Goal: Check status

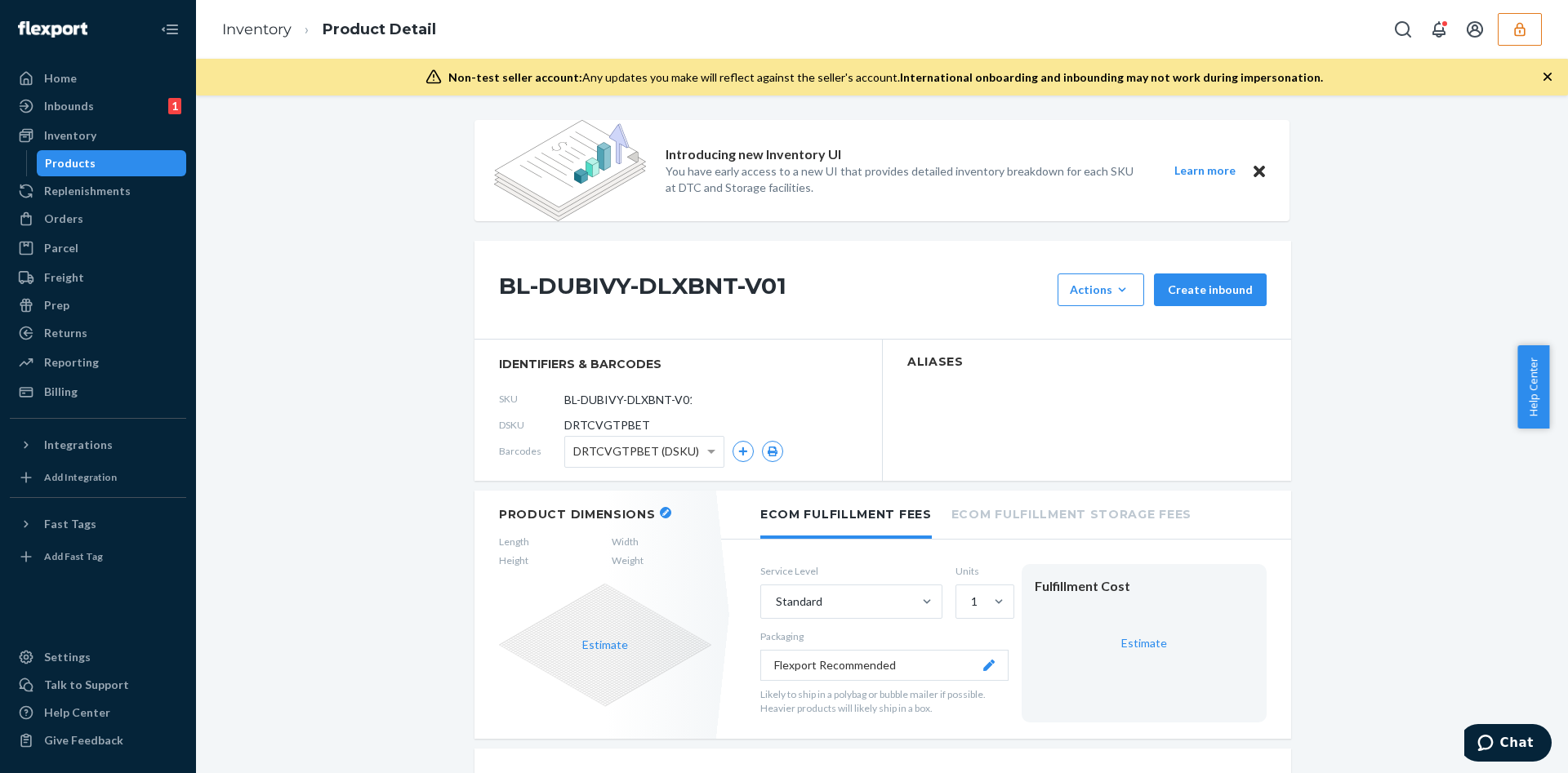
scroll to position [181, 0]
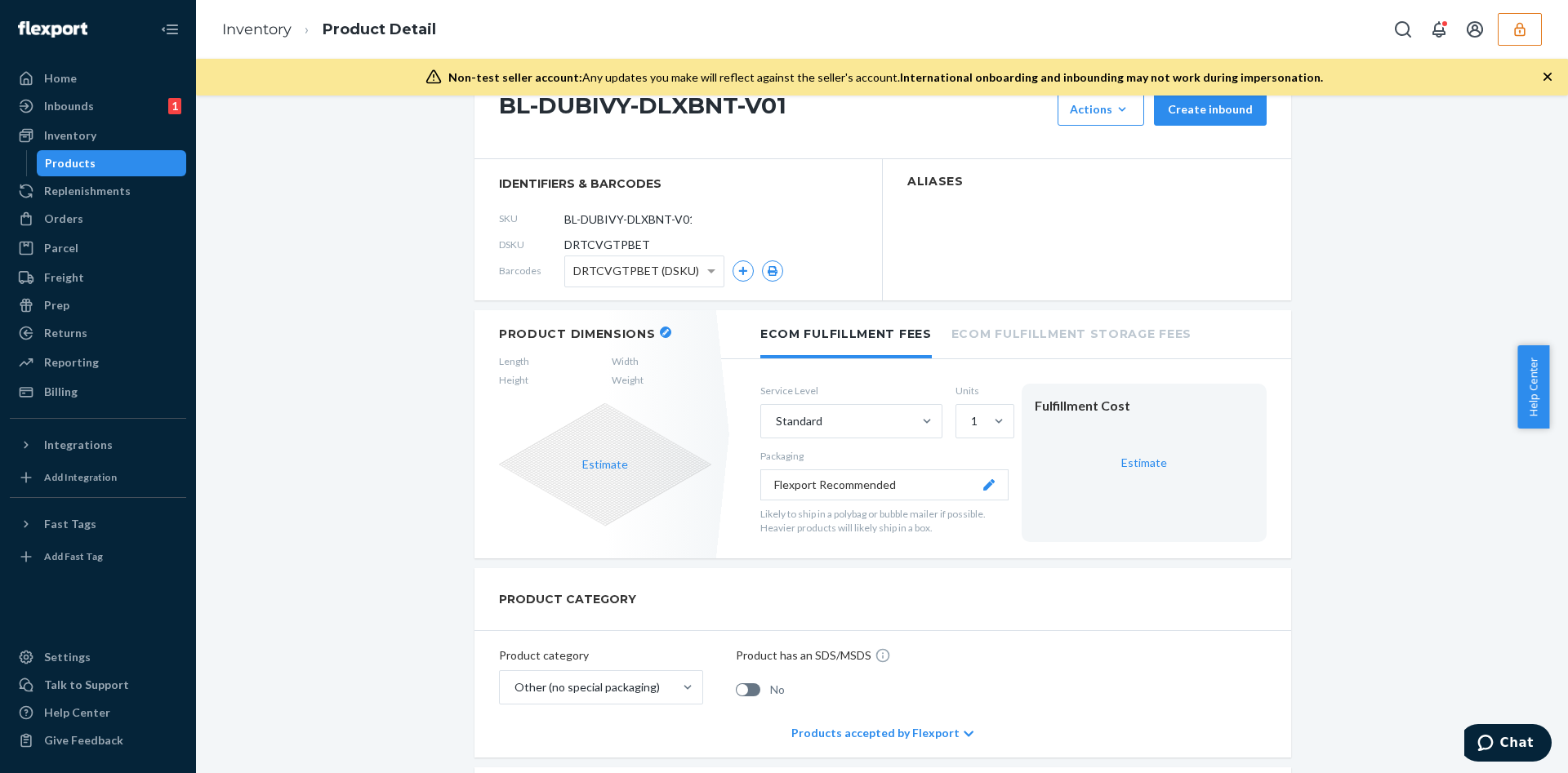
click at [662, 334] on icon "button" at bounding box center [665, 331] width 6 height 6
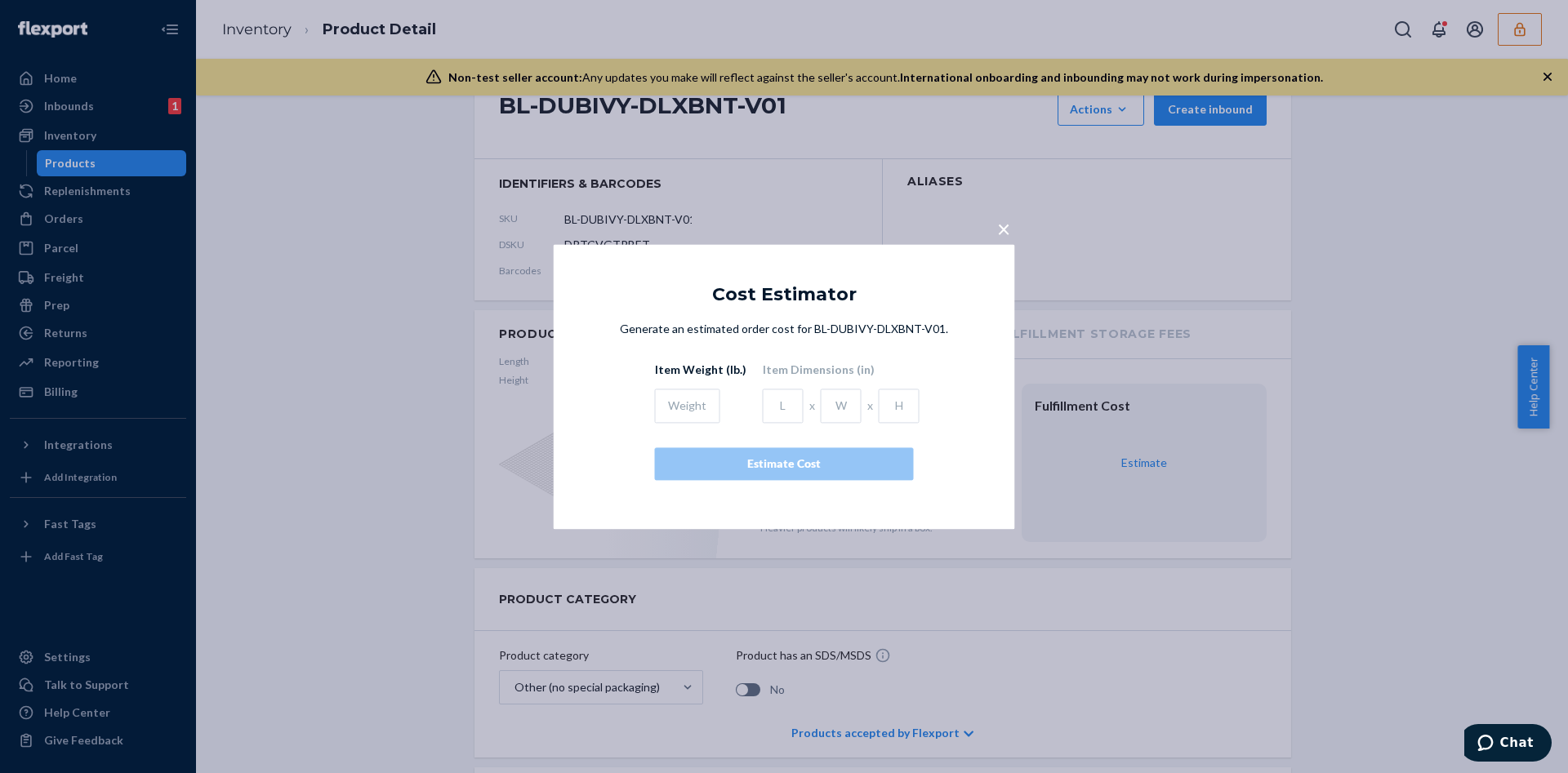
click at [997, 226] on span "×" at bounding box center [1003, 228] width 13 height 28
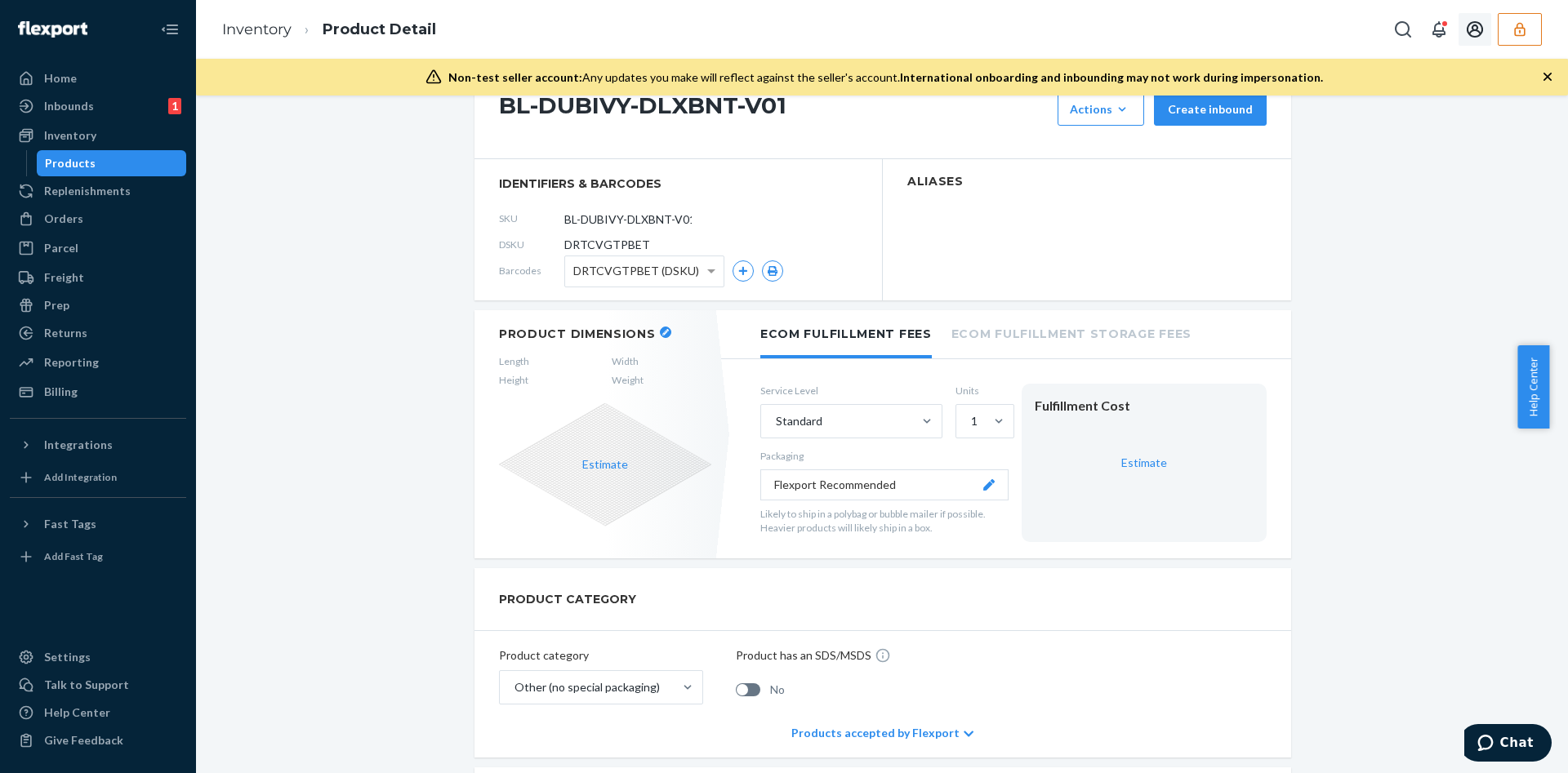
click at [1511, 25] on button "button" at bounding box center [1520, 29] width 44 height 33
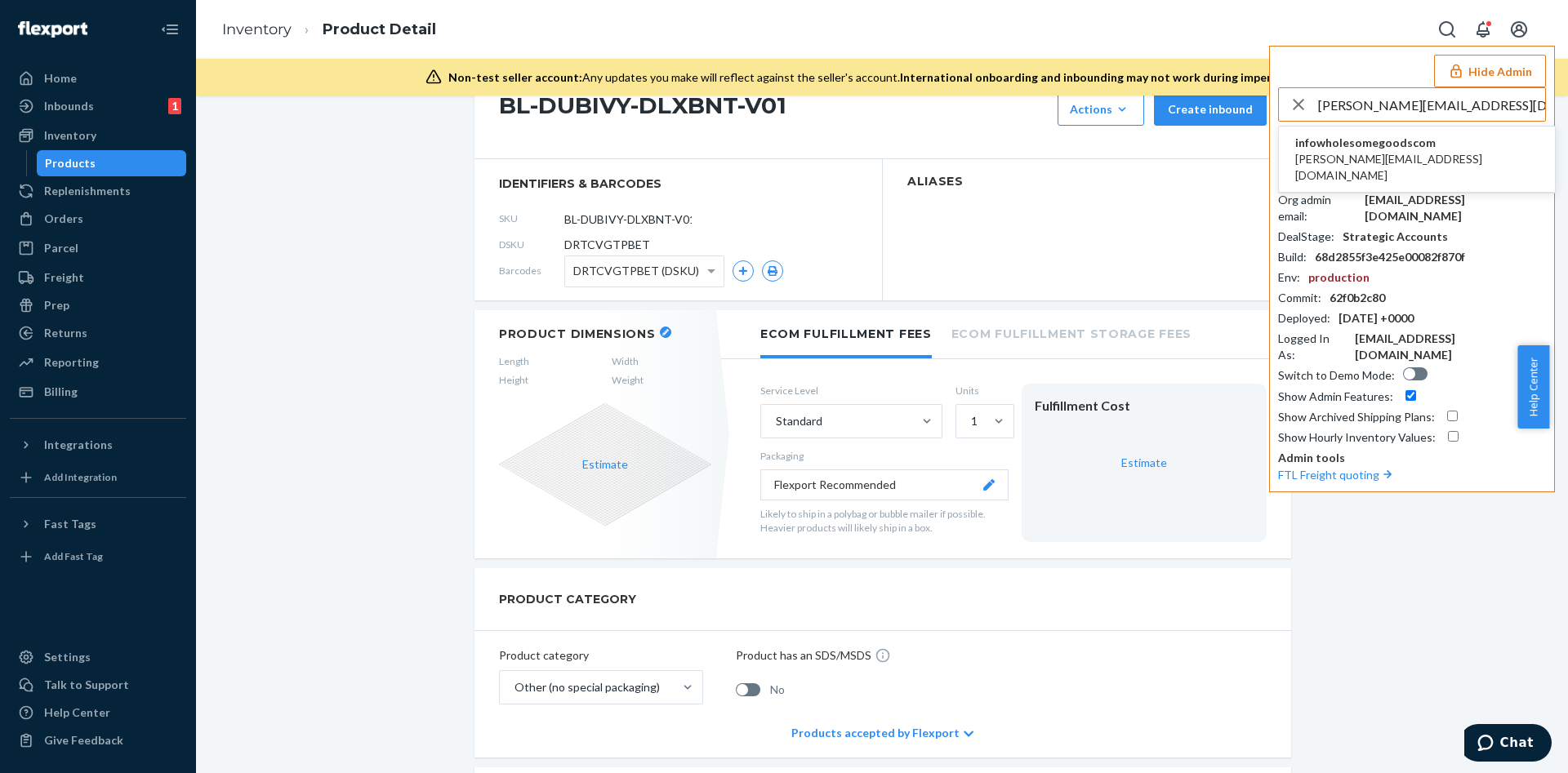
type input "chloe.estavil@wholesomegoods.com"
click at [1386, 143] on span "infowholesomegoodscom" at bounding box center [1417, 143] width 244 height 16
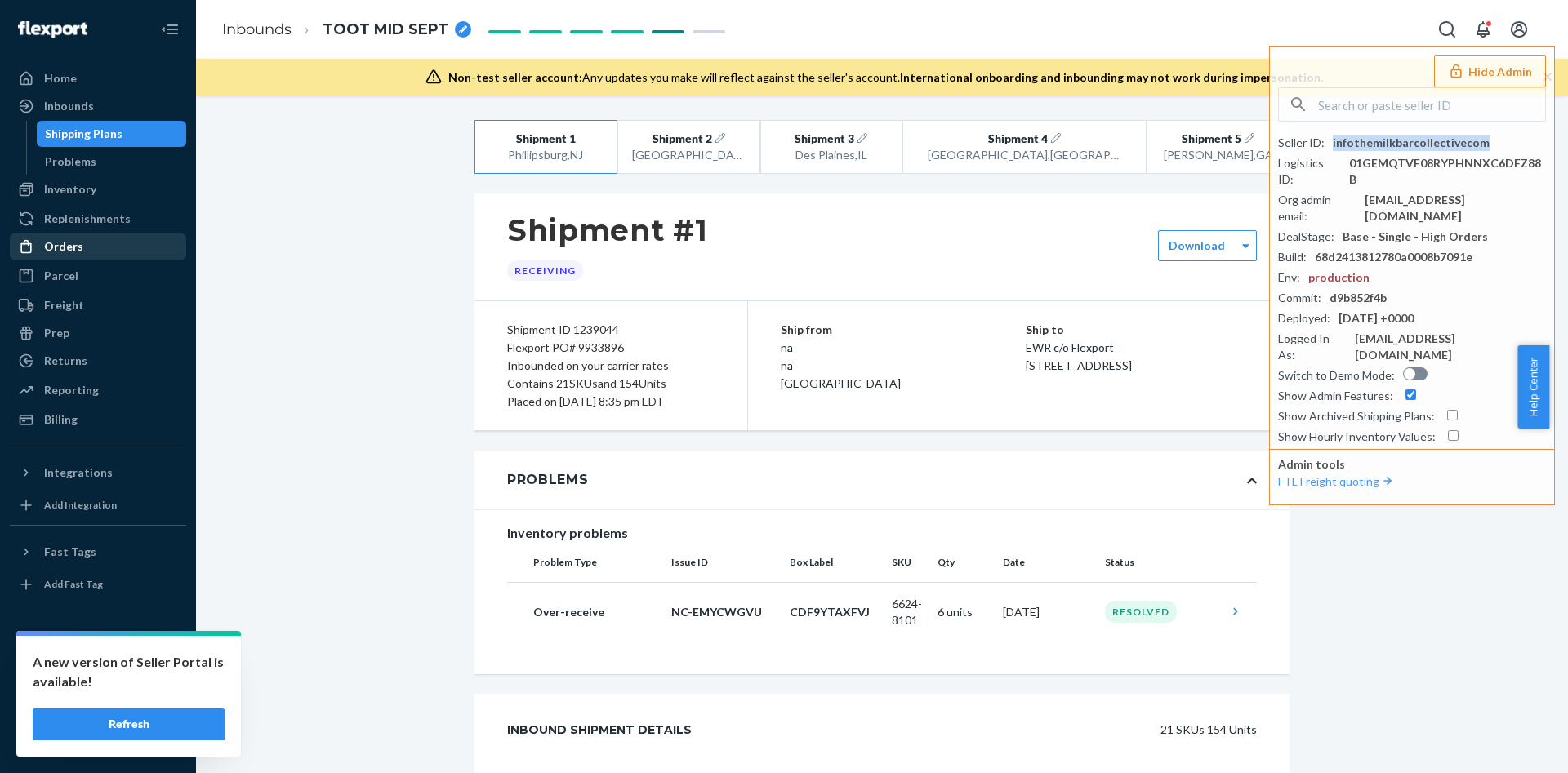
scroll to position [4617, 0]
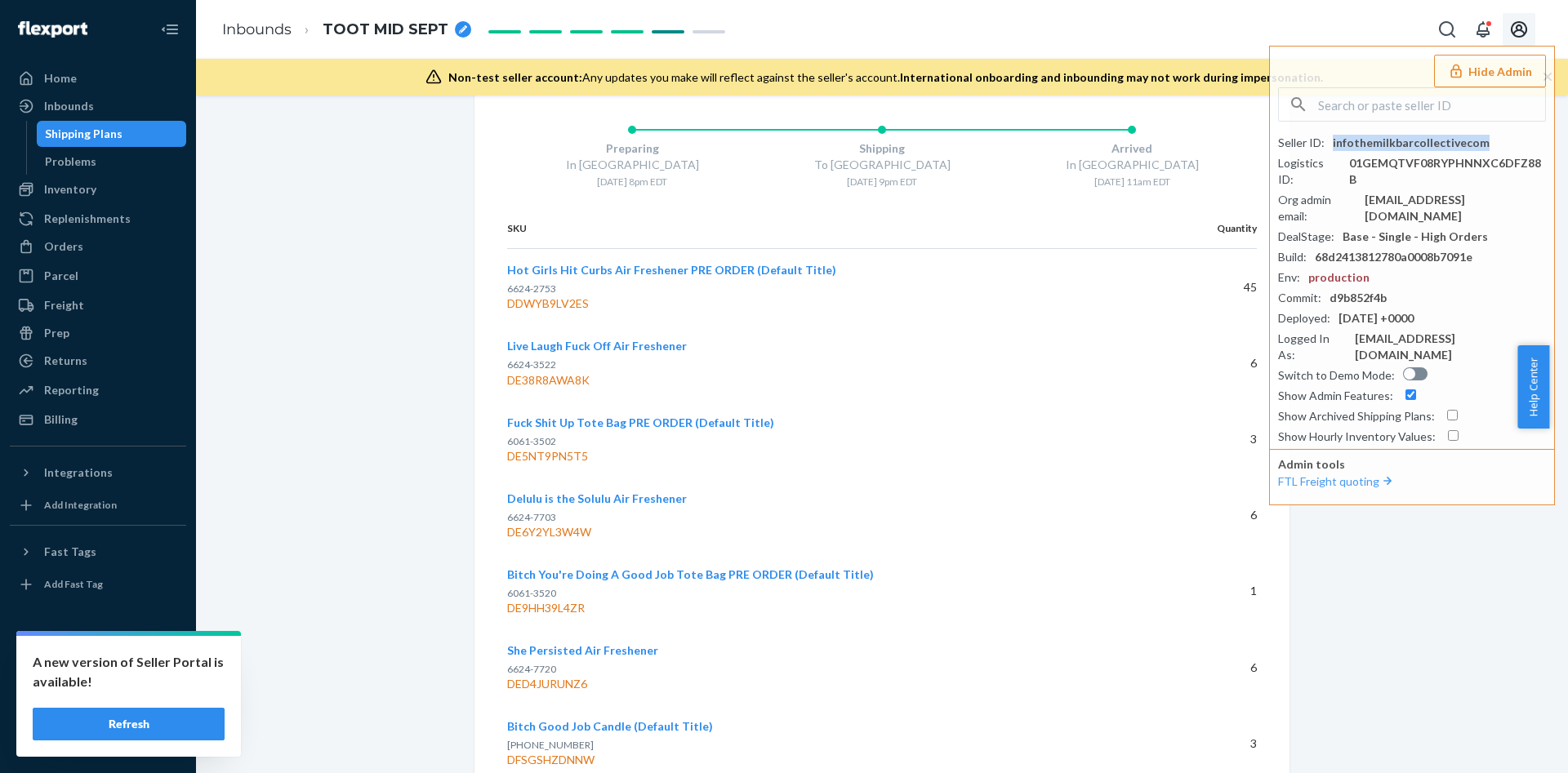
click at [1530, 22] on button "Open account menu" at bounding box center [1519, 29] width 33 height 33
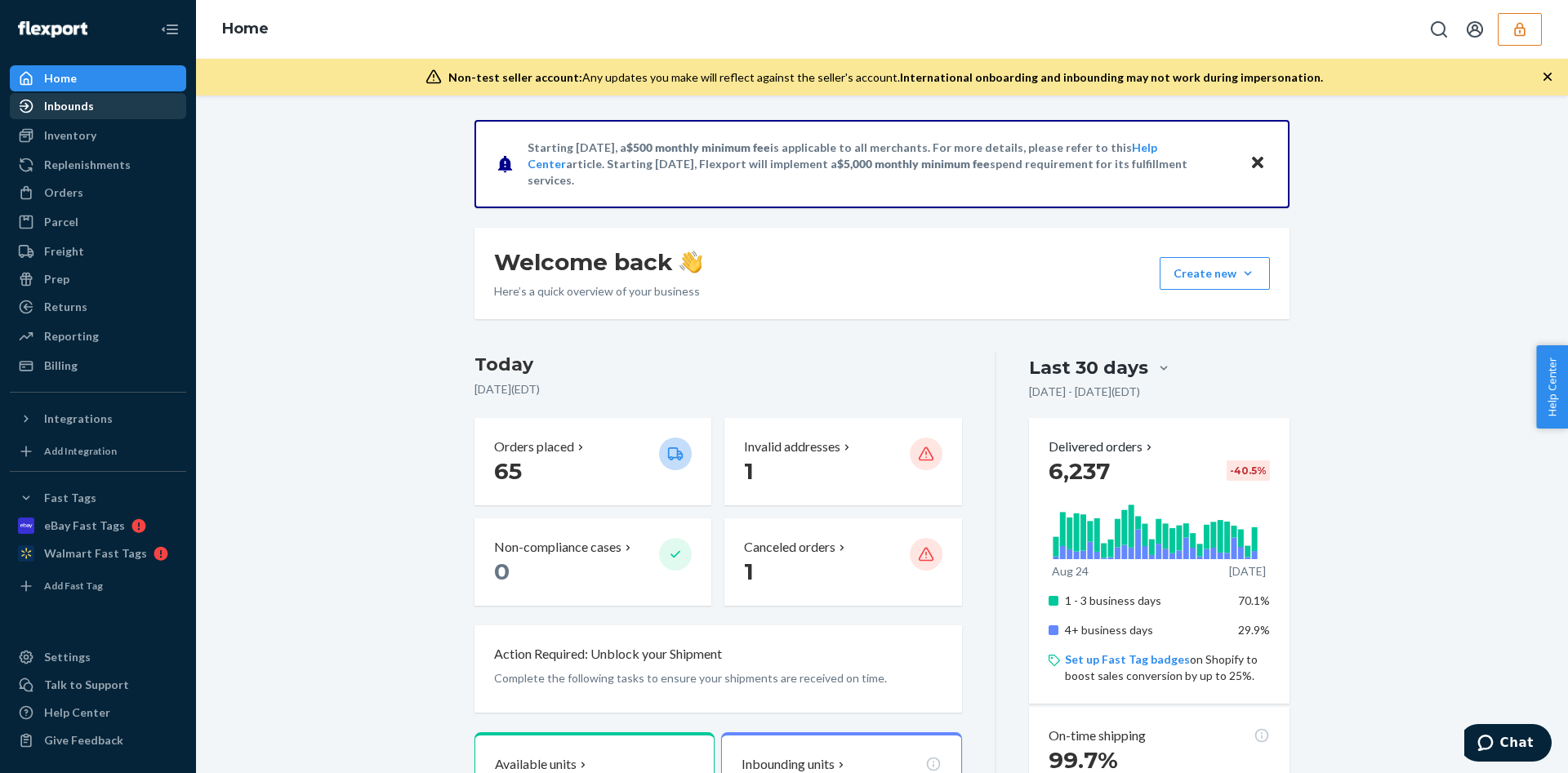
click at [84, 100] on div "Inbounds" at bounding box center [69, 107] width 50 height 16
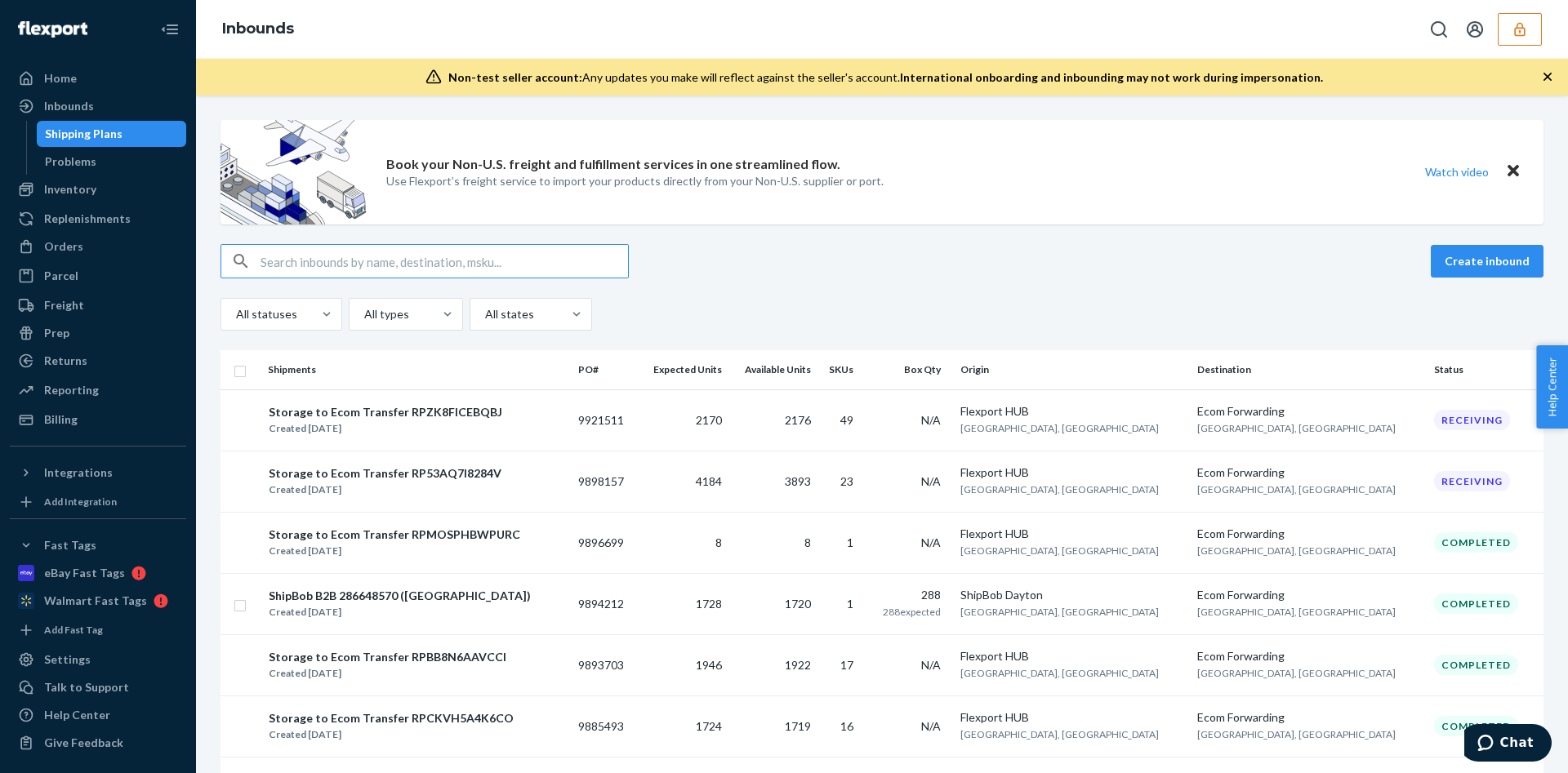
click at [466, 265] on input "text" at bounding box center [444, 261] width 368 height 33
paste input "9917356"
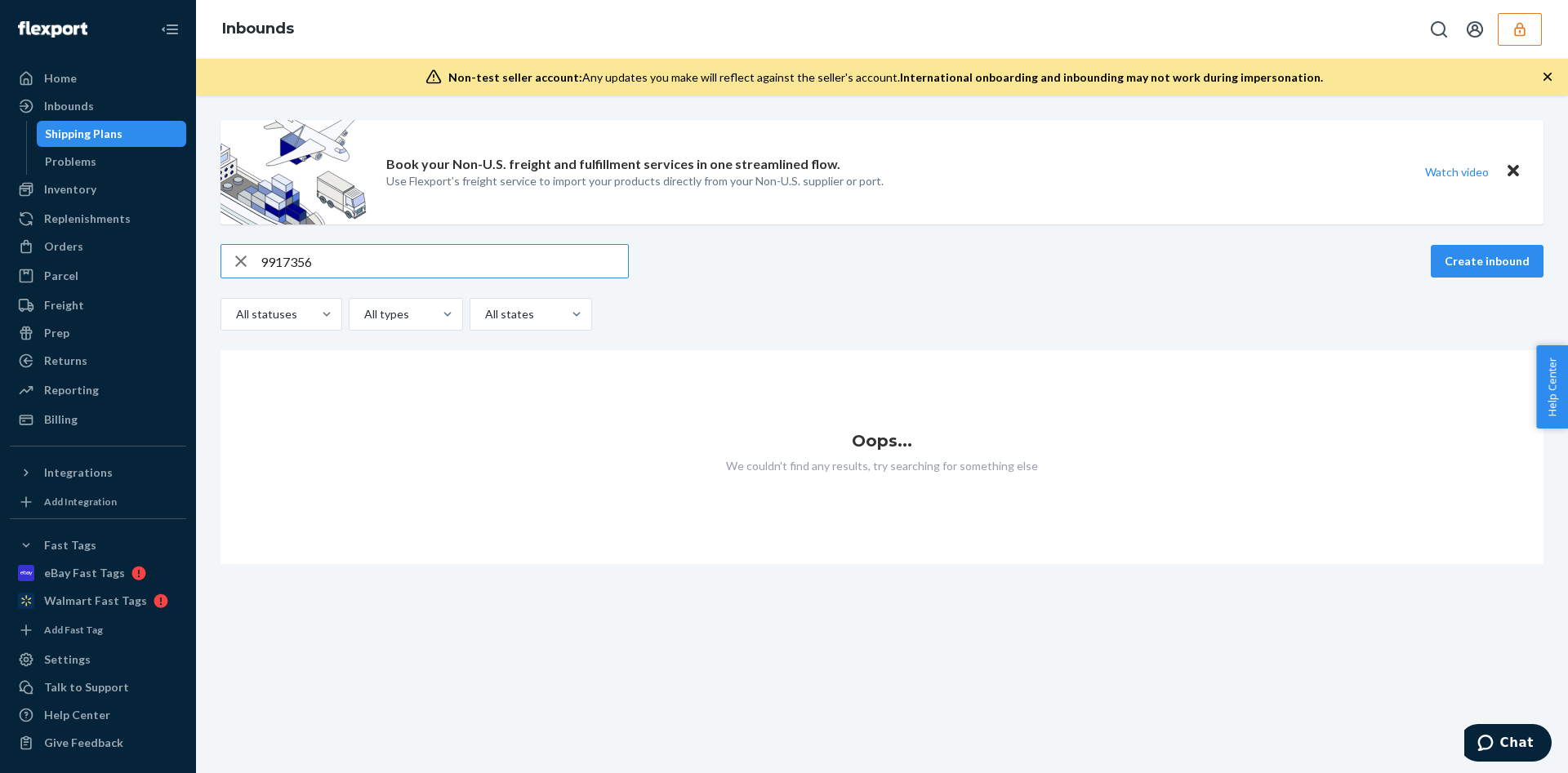
type input "9917356"
click at [1509, 39] on button "button" at bounding box center [1520, 29] width 44 height 33
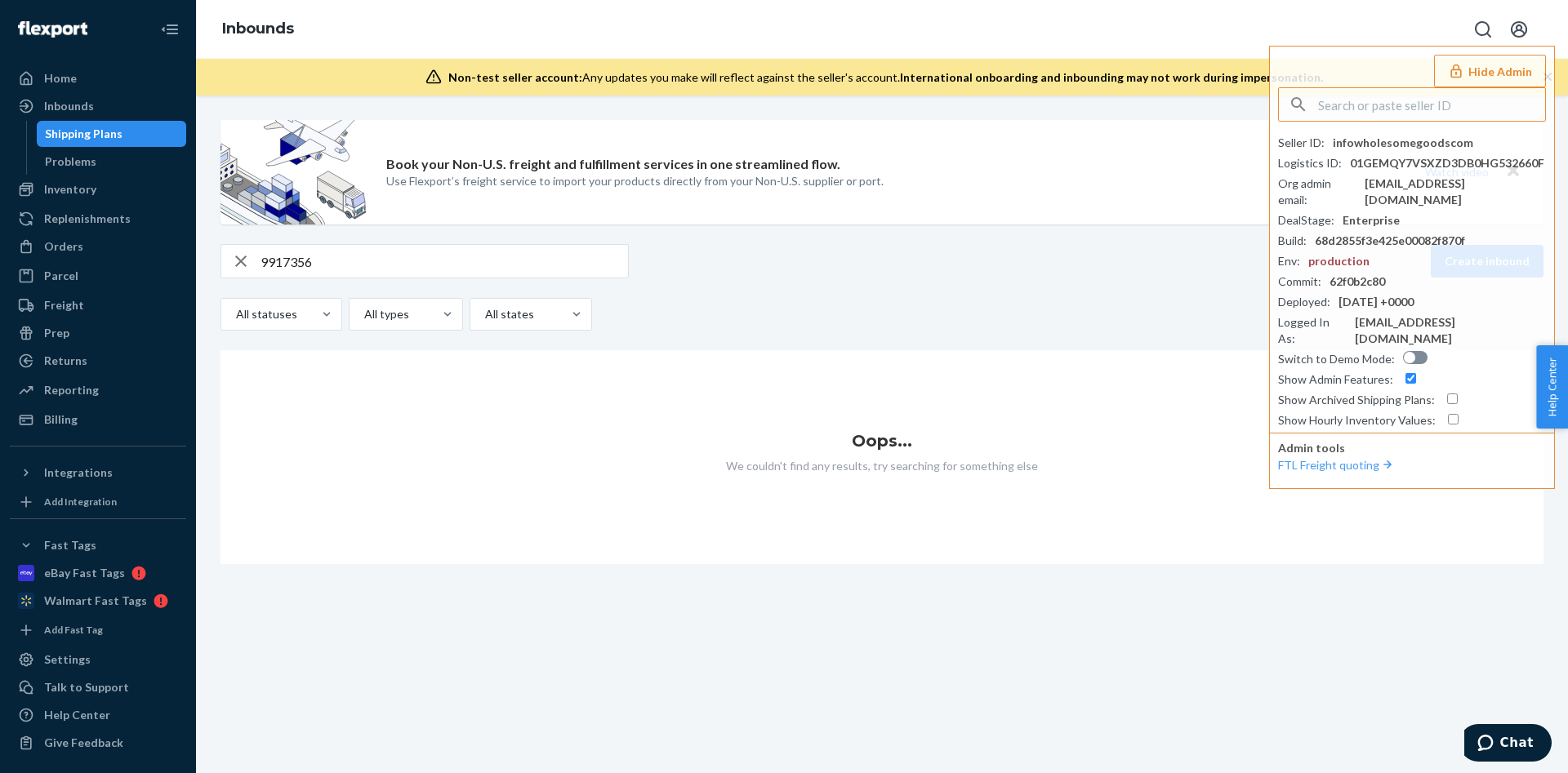
click at [239, 253] on icon "button" at bounding box center [241, 261] width 20 height 33
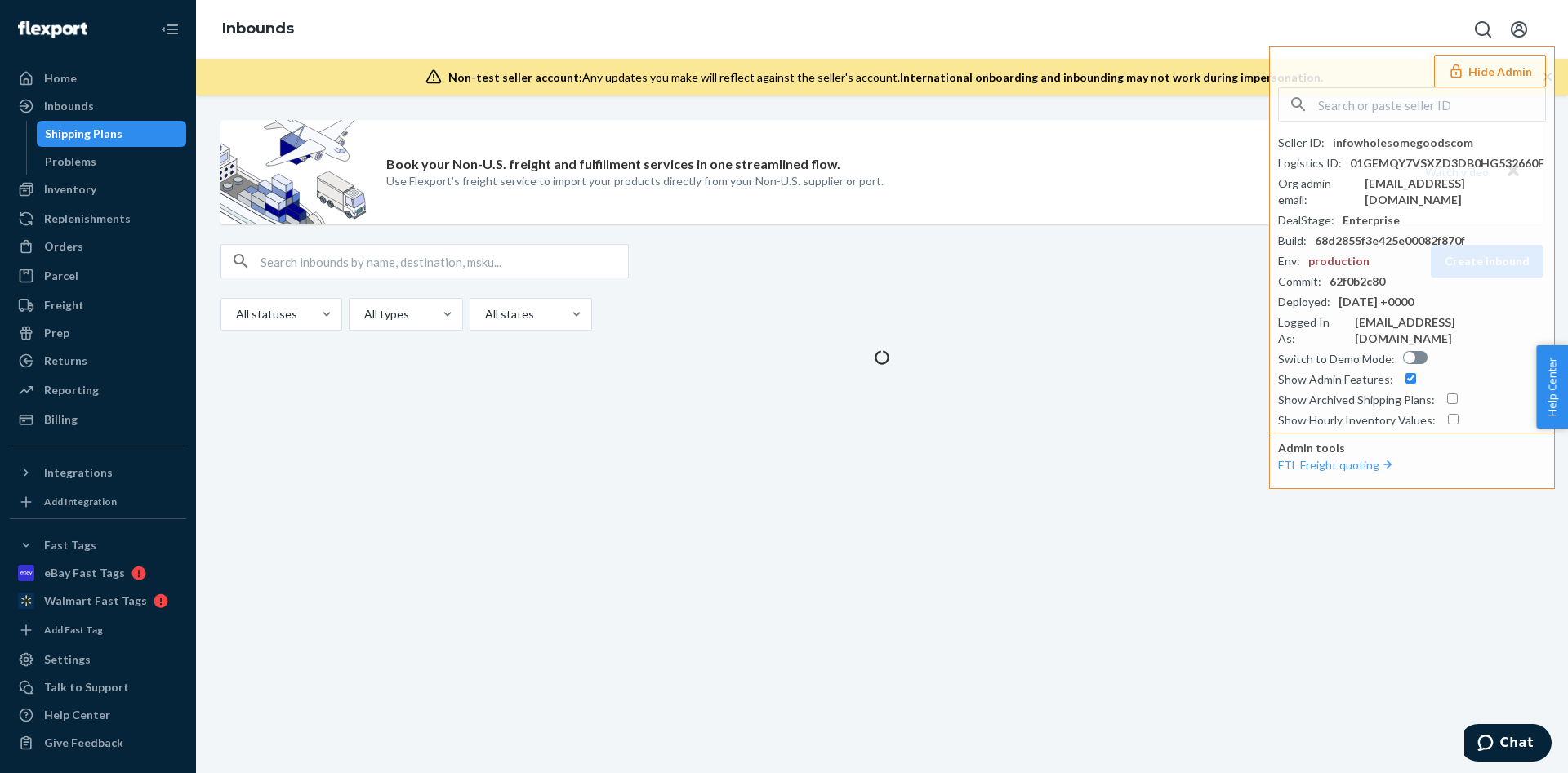
click at [299, 255] on input "text" at bounding box center [444, 261] width 368 height 33
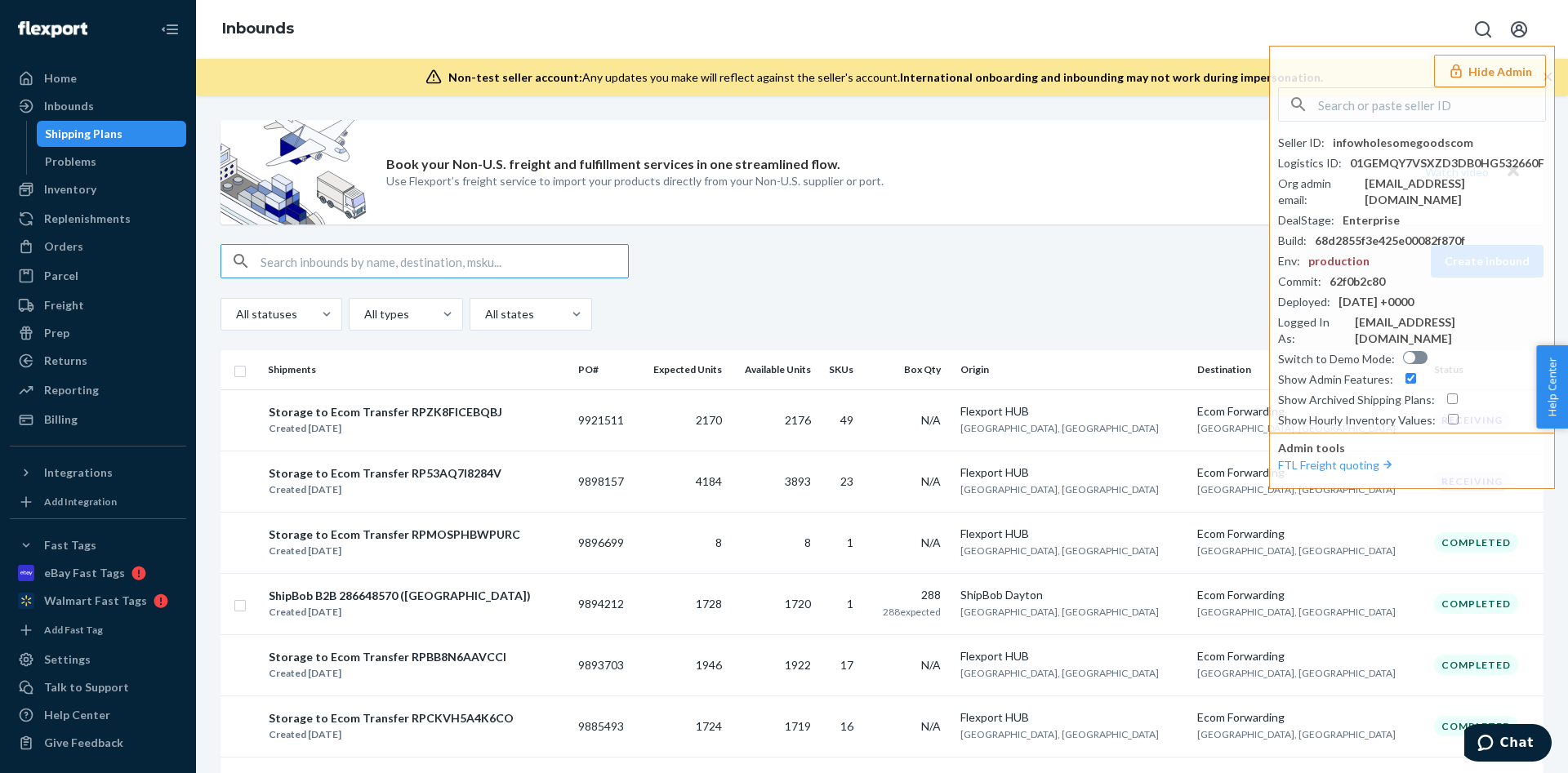
paste input "9924982"
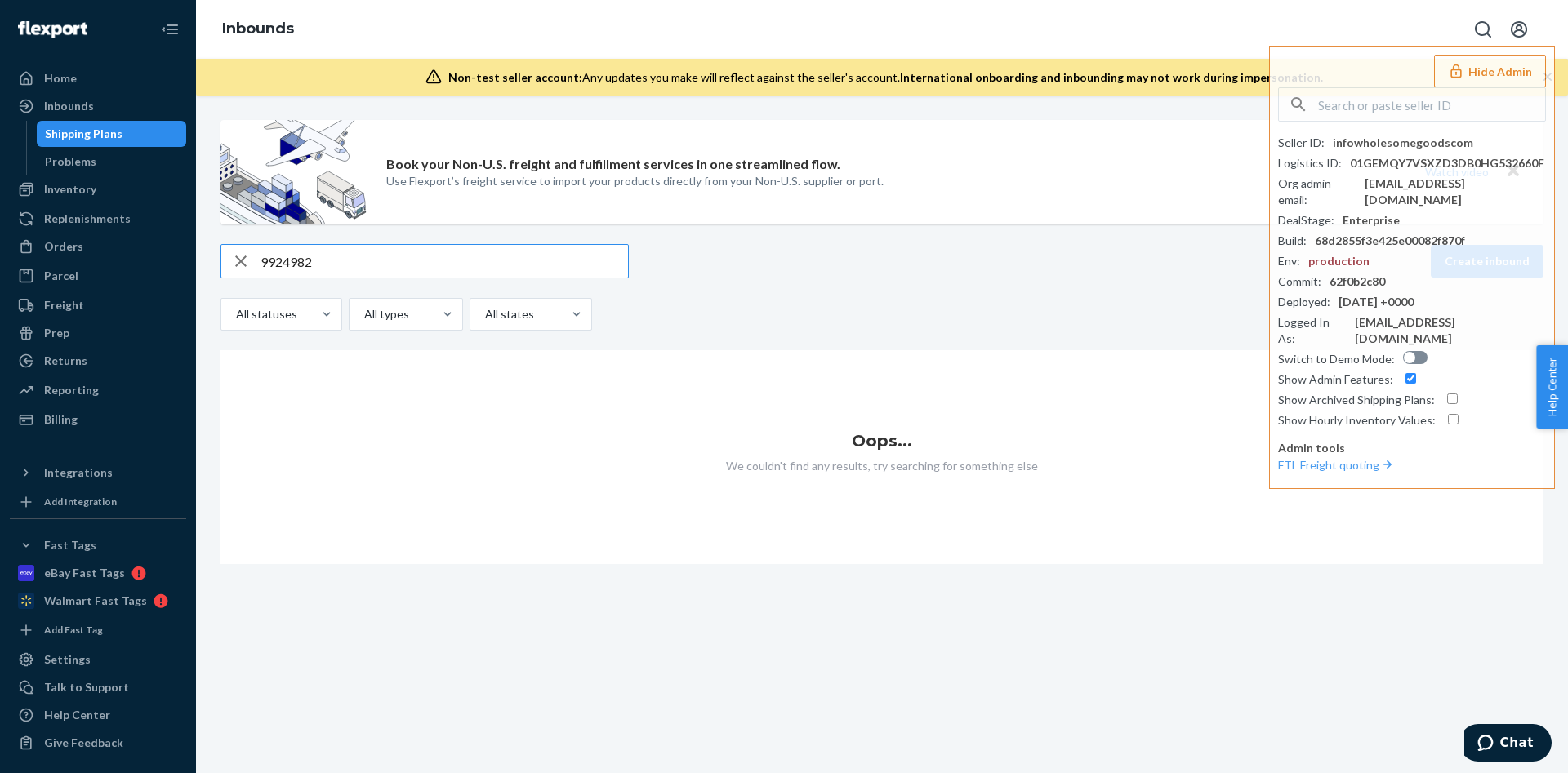
type input "9924982"
paste input "infowholesomegoodscom"
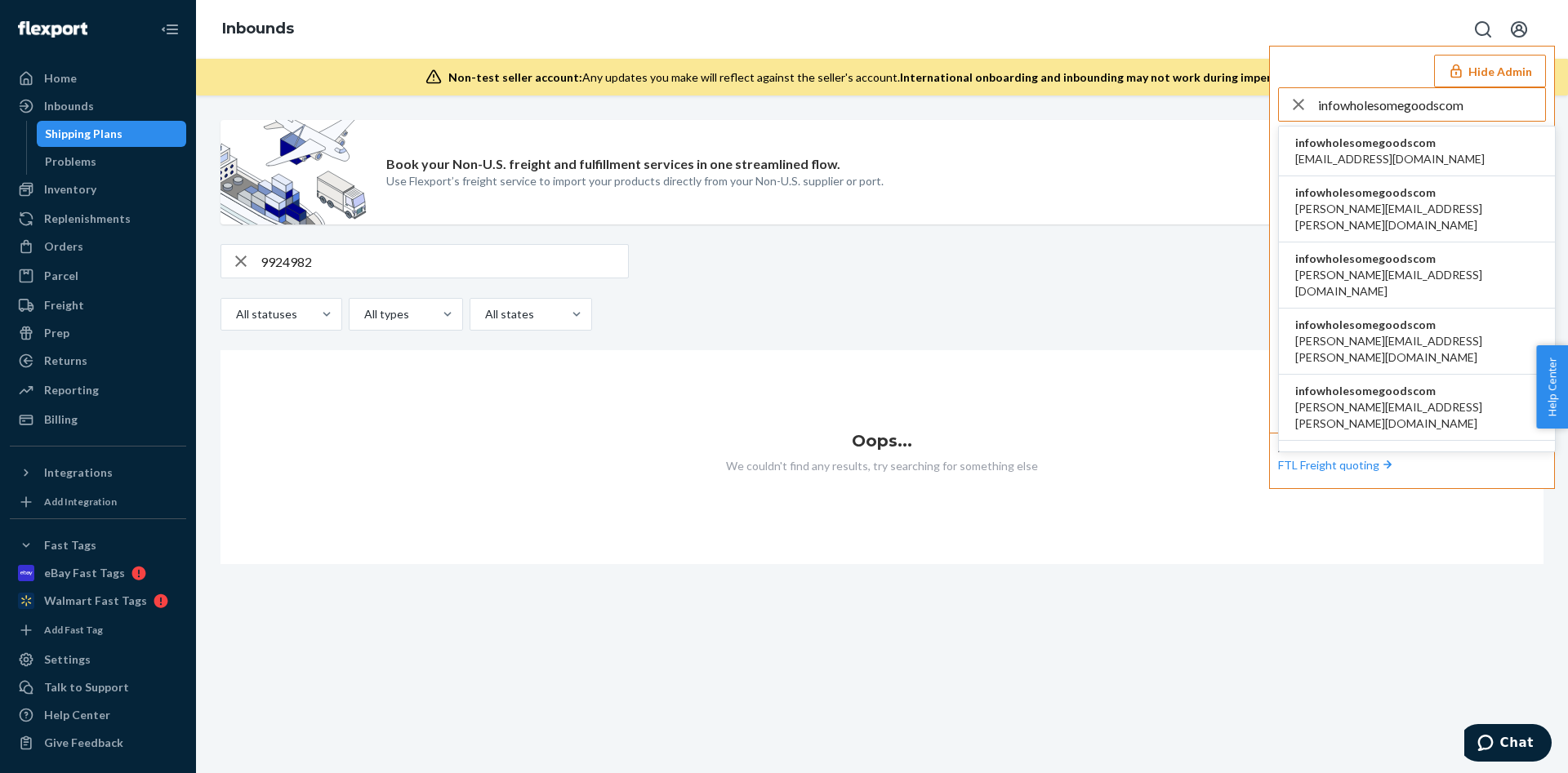
type input "infowholesomegoodscom"
click at [1395, 149] on span "infowholesomegoodscom" at bounding box center [1390, 143] width 190 height 16
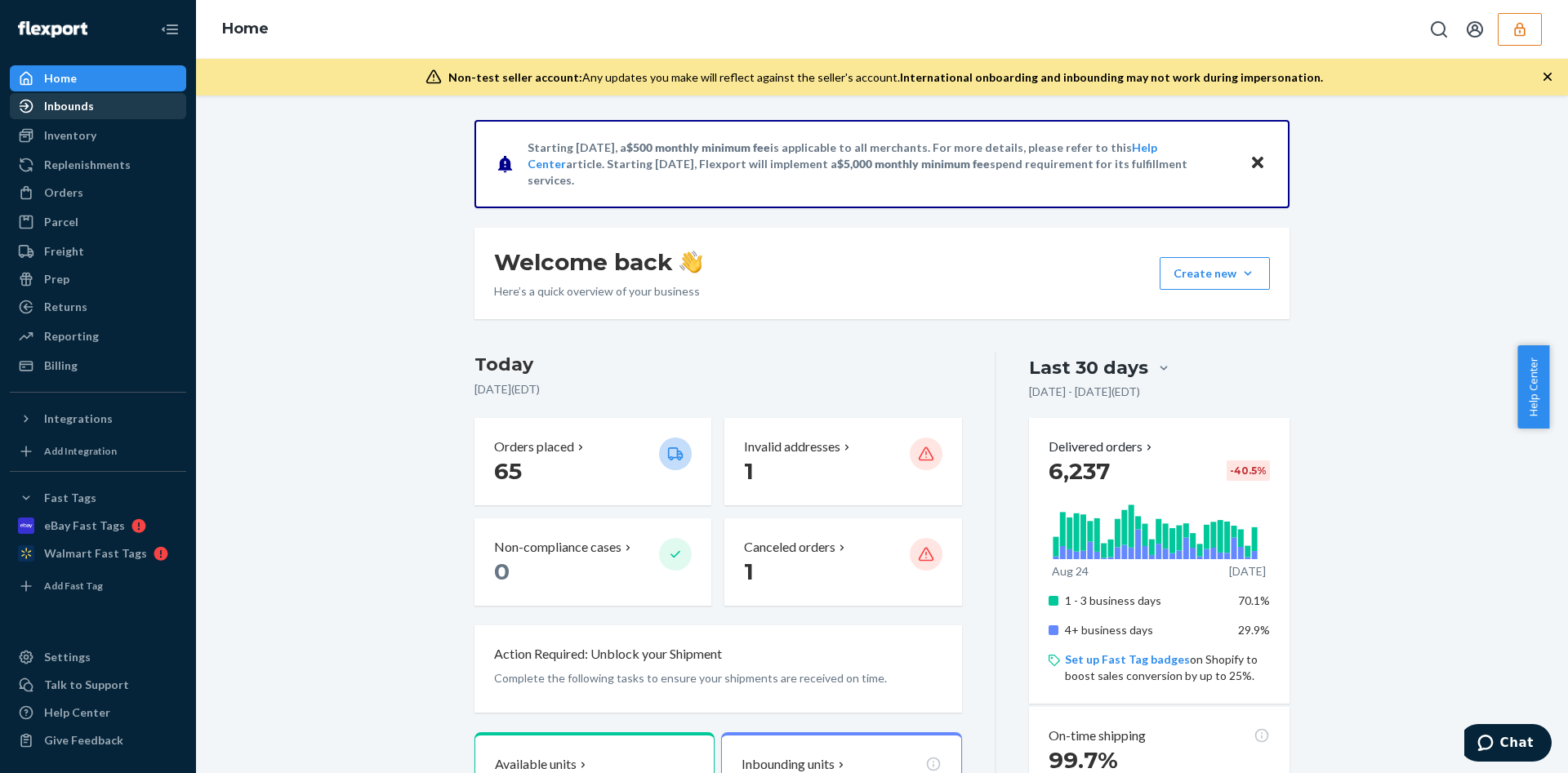
click at [69, 107] on div "Inbounds" at bounding box center [69, 107] width 50 height 16
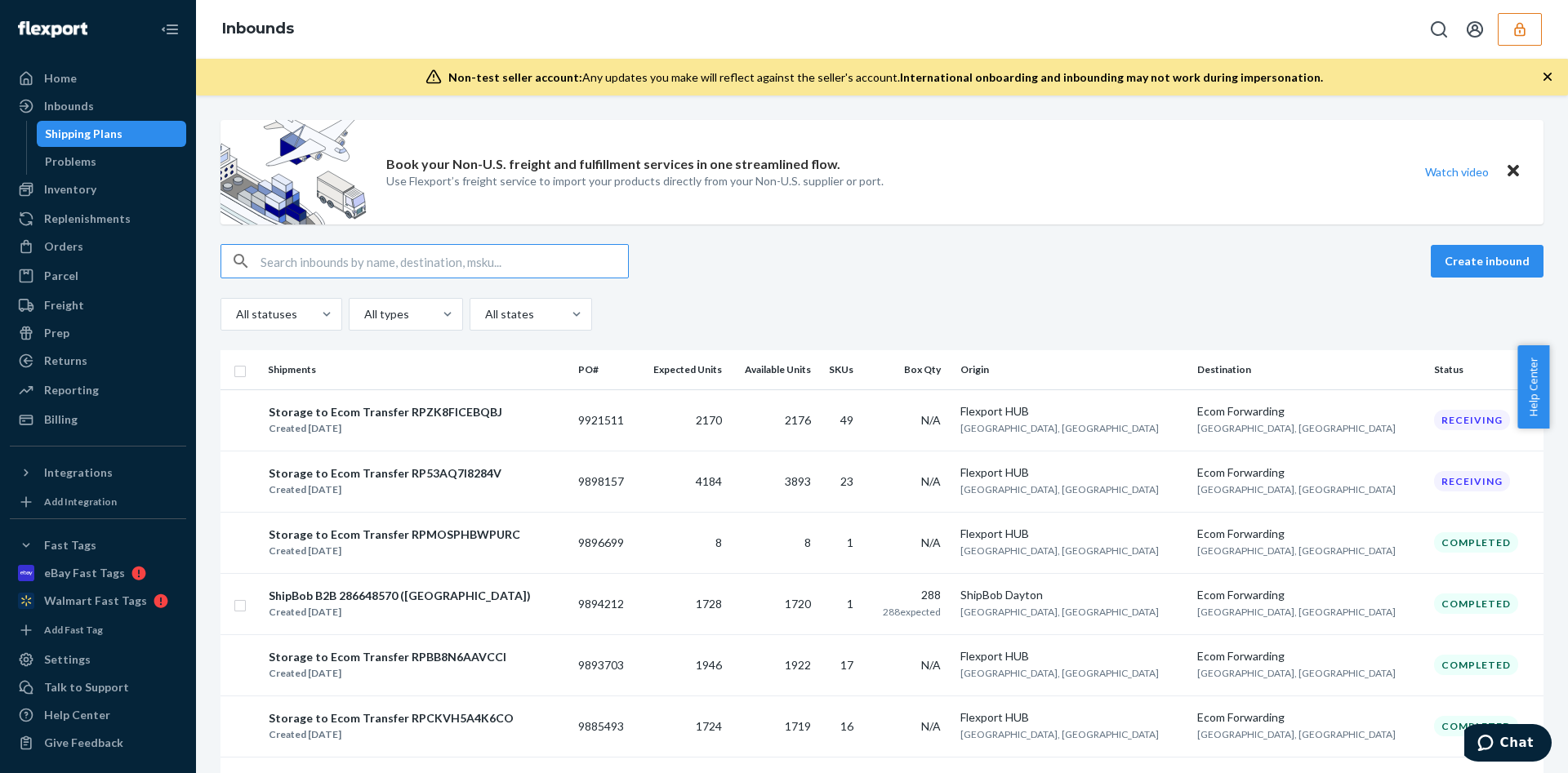
click at [447, 267] on input "text" at bounding box center [444, 261] width 368 height 33
paste input "9924982"
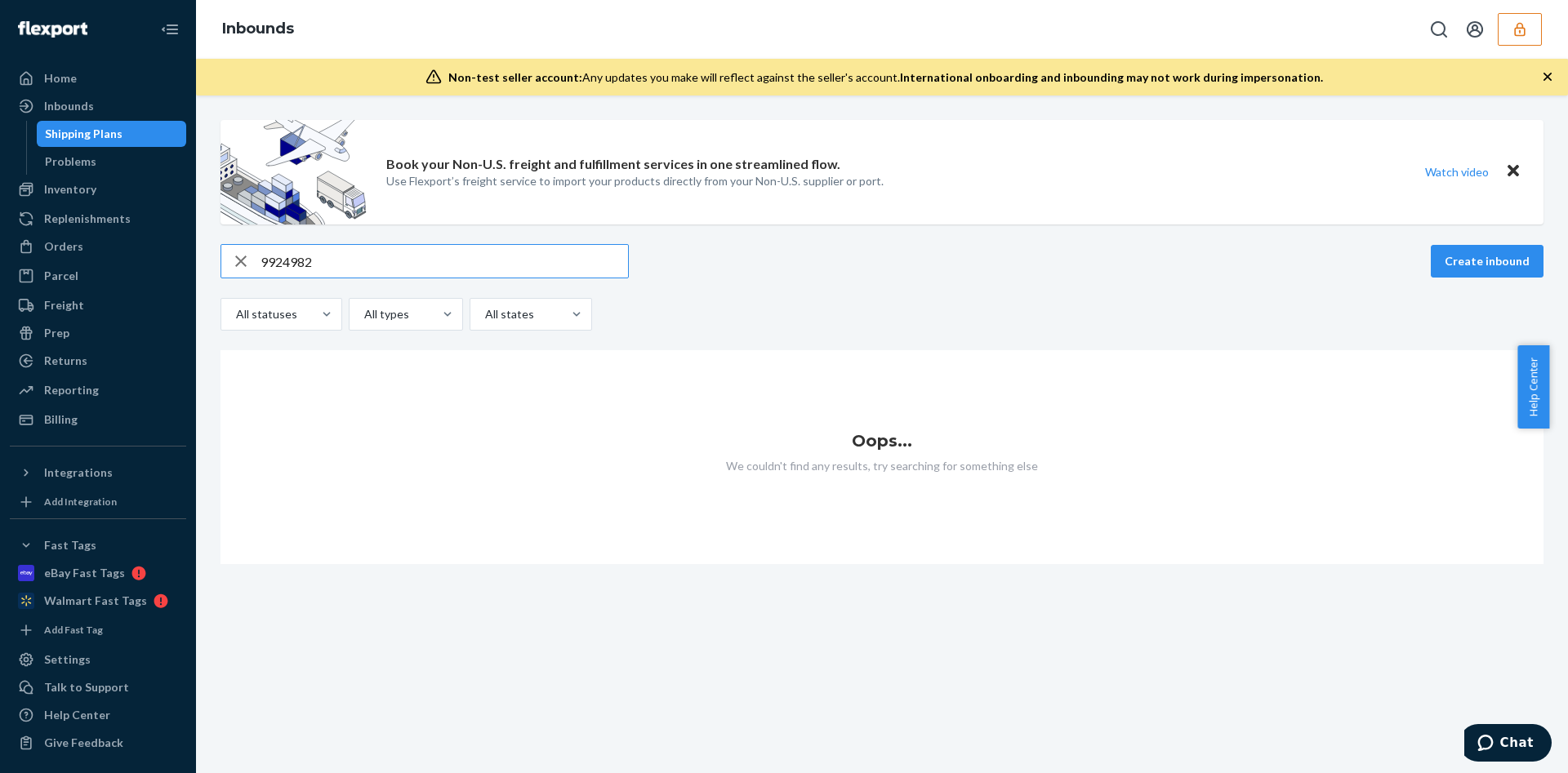
type input "9924982"
click at [1525, 36] on icon "button" at bounding box center [1520, 30] width 16 height 16
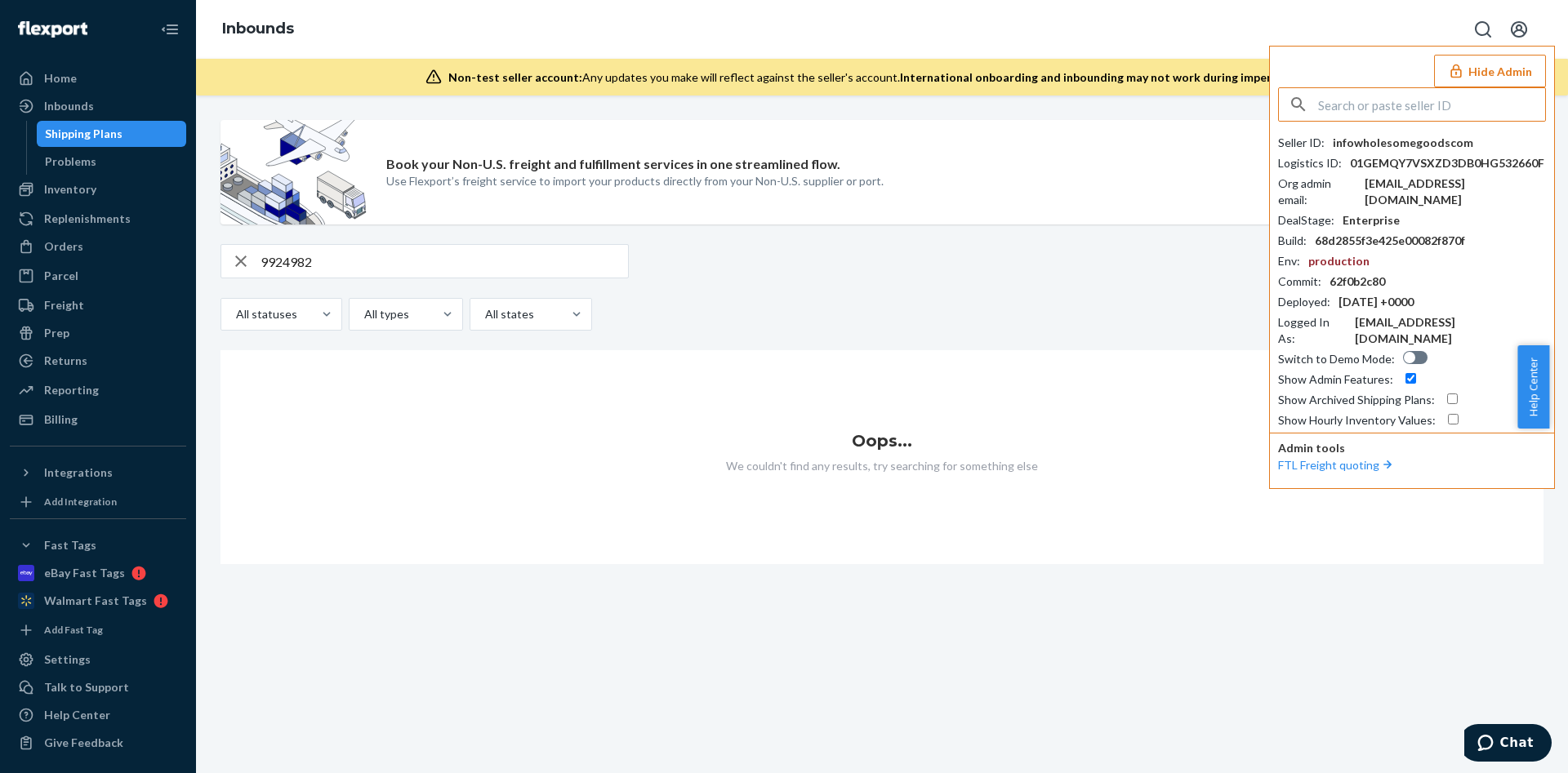
click at [1449, 394] on input "checkbox" at bounding box center [1453, 399] width 11 height 11
checkbox input "true"
click at [390, 269] on input "9924982" at bounding box center [444, 261] width 368 height 33
click at [1372, 105] on input "text" at bounding box center [1432, 105] width 227 height 33
paste input "infopupgradecom"
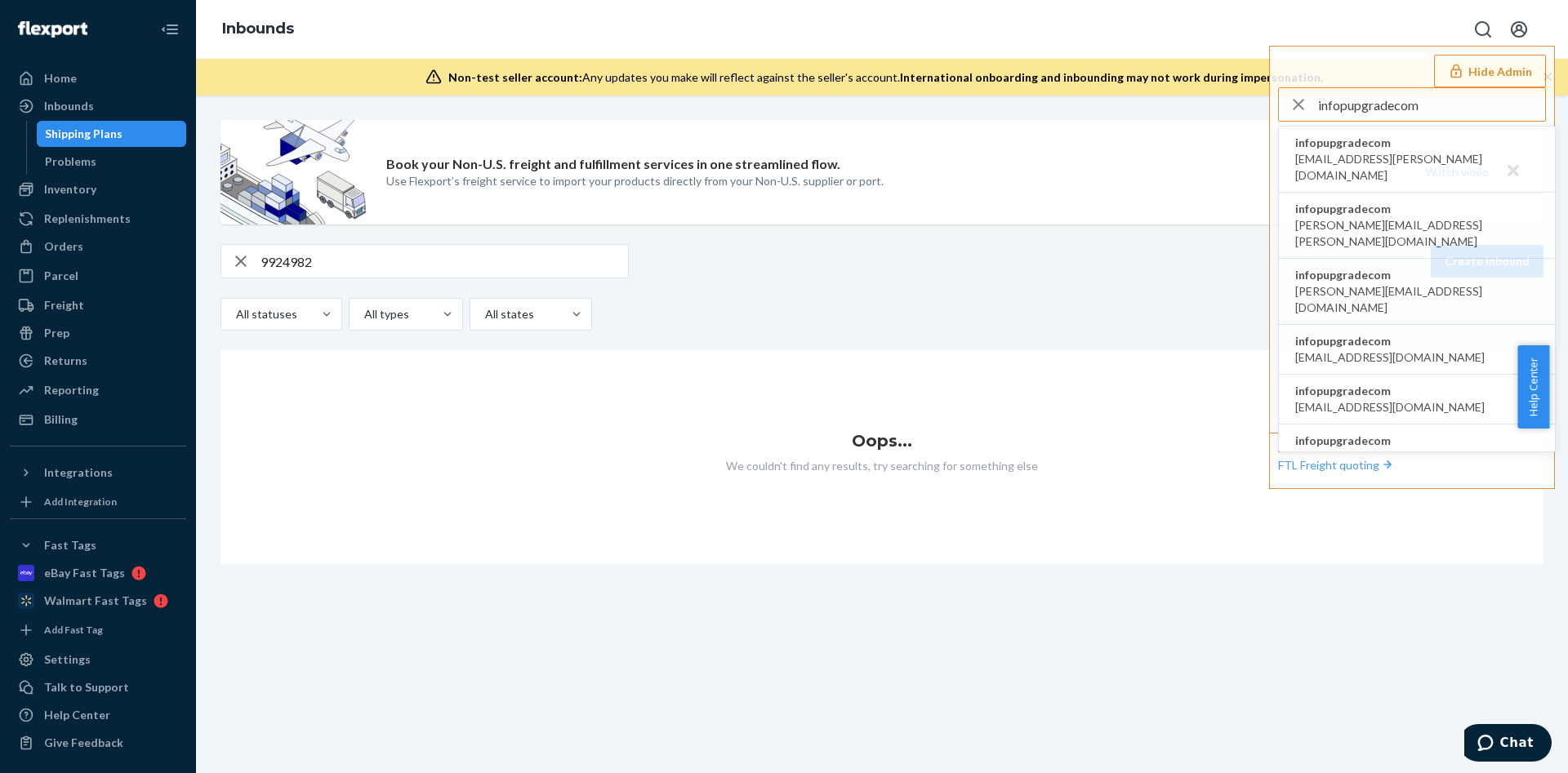
type input "infopupgradecom"
click at [1417, 145] on span "infopupgradecom" at bounding box center [1417, 143] width 244 height 16
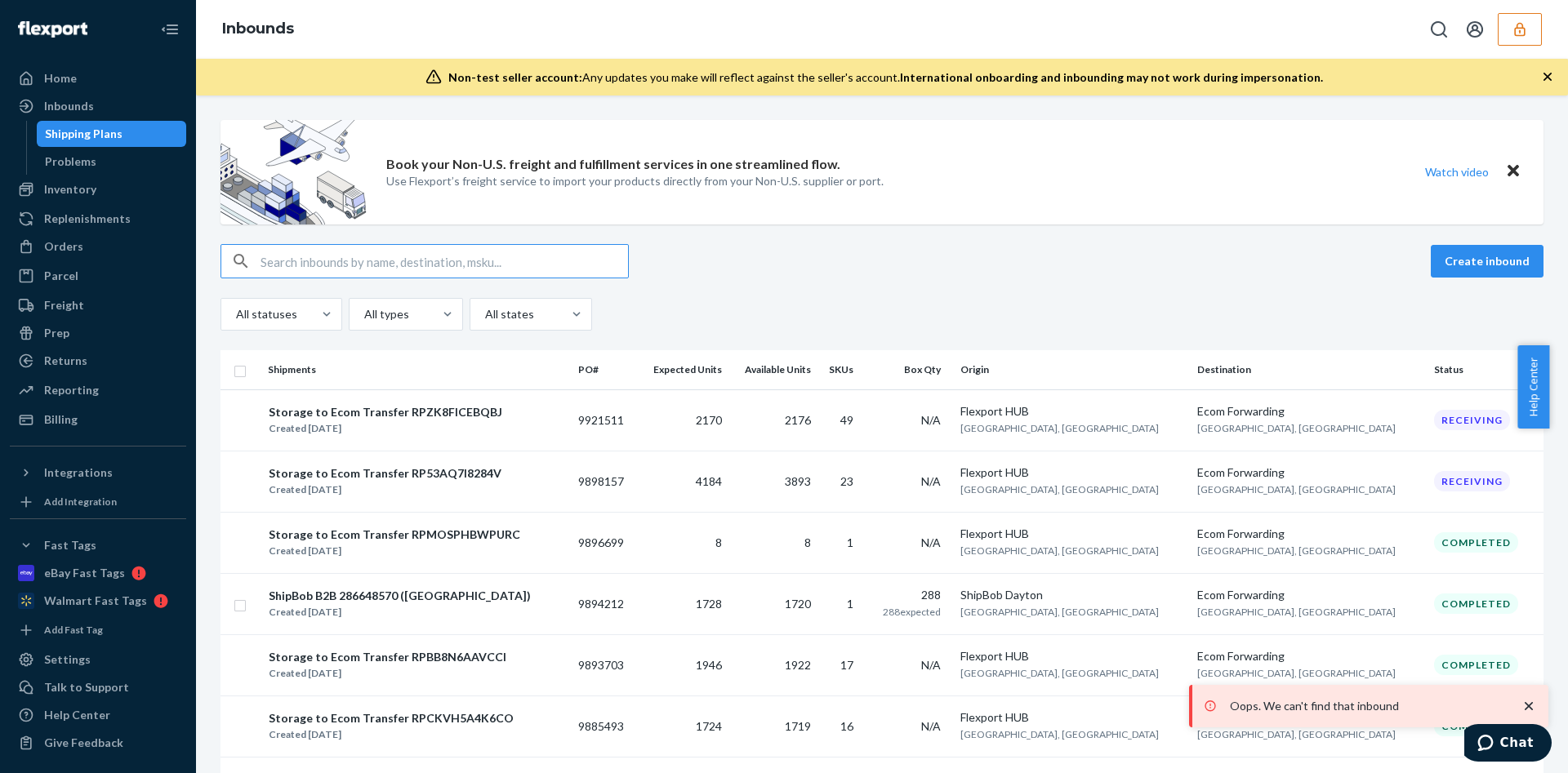
click at [1520, 29] on icon "button" at bounding box center [1520, 30] width 16 height 16
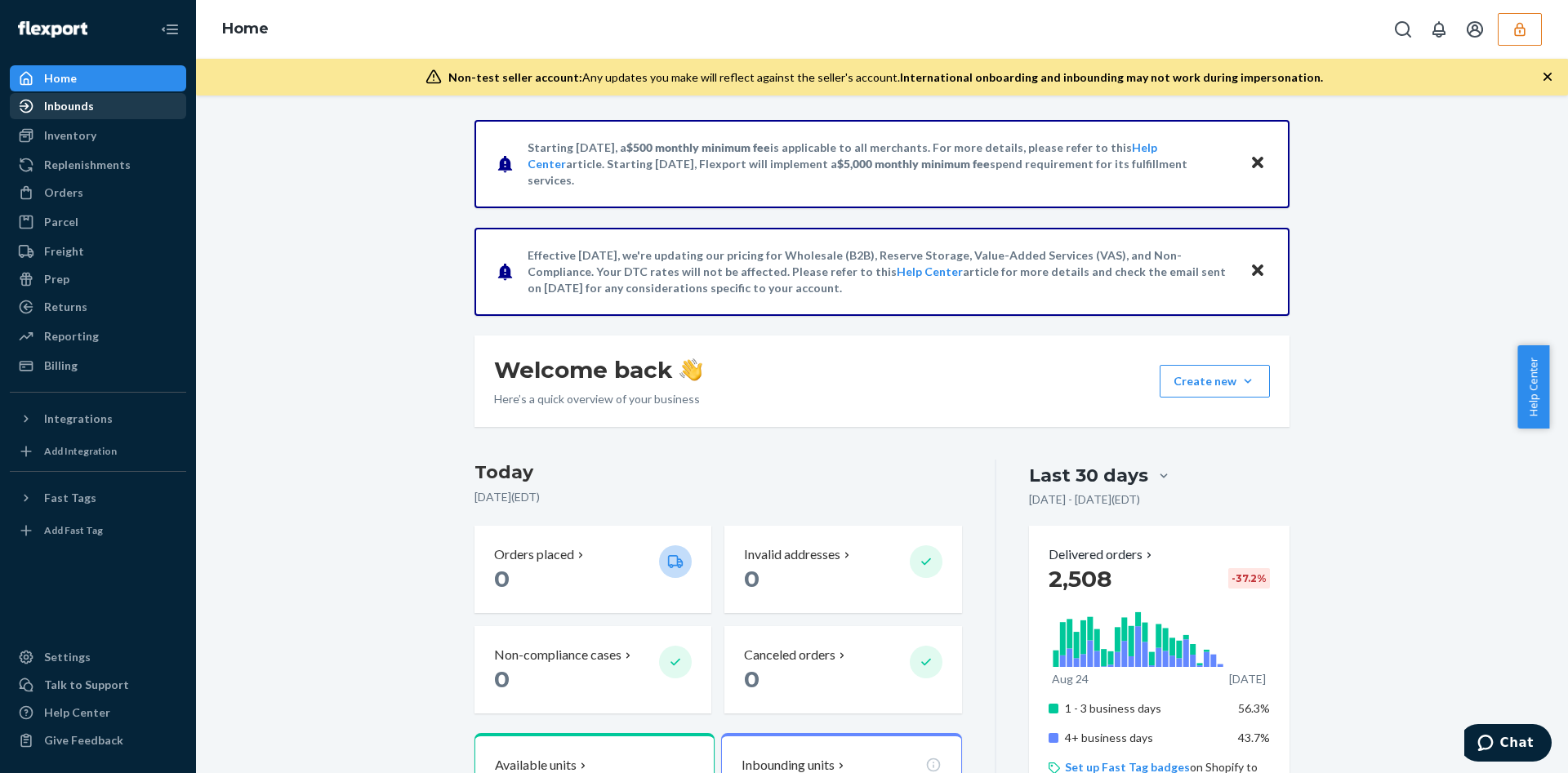
click at [83, 113] on div "Inbounds" at bounding box center [69, 107] width 50 height 16
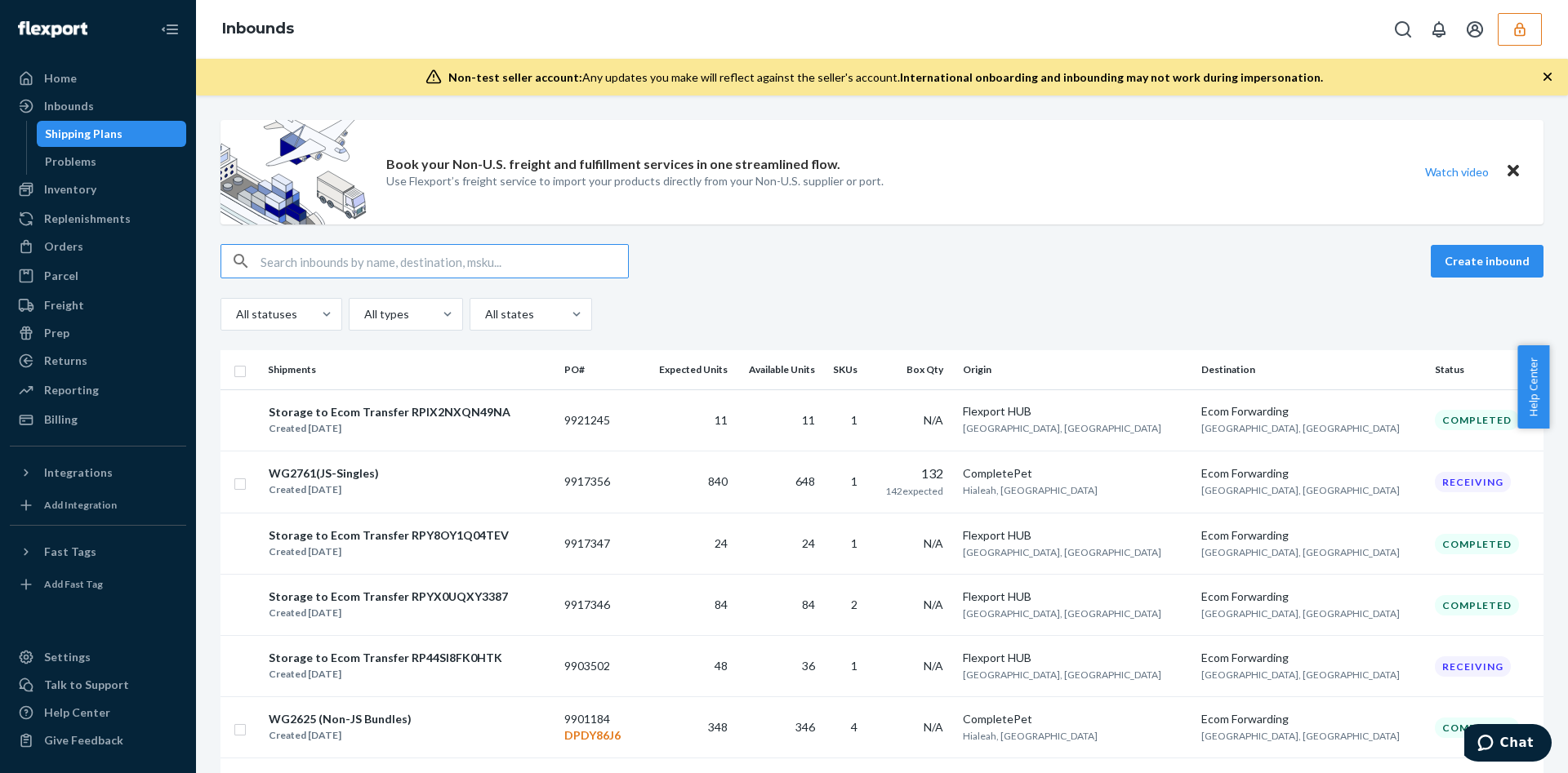
click at [356, 256] on input "text" at bounding box center [444, 261] width 368 height 33
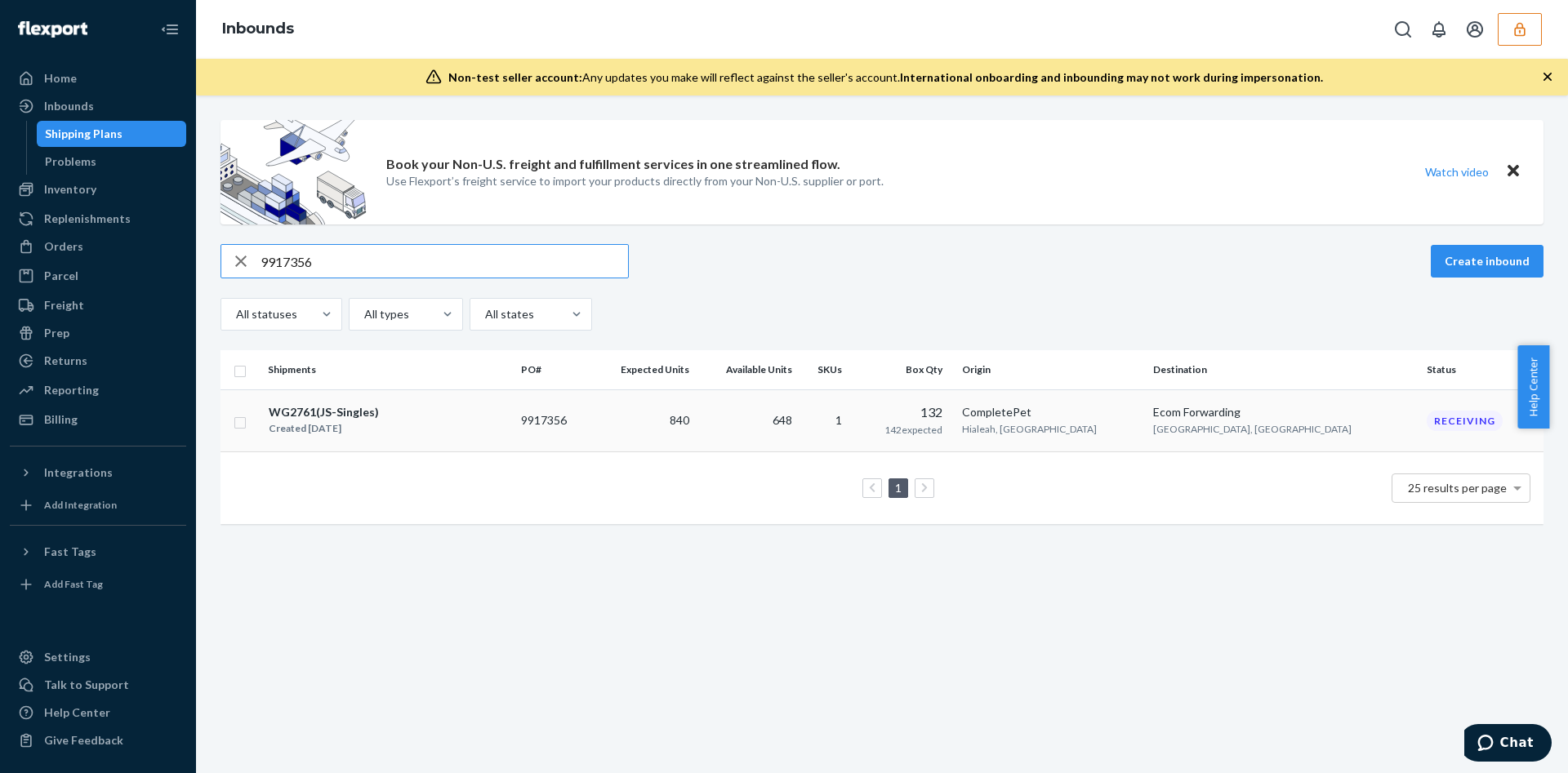
type input "9917356"
click at [486, 425] on div "WG2761(JS-Singles) Created [DATE]" at bounding box center [388, 421] width 240 height 34
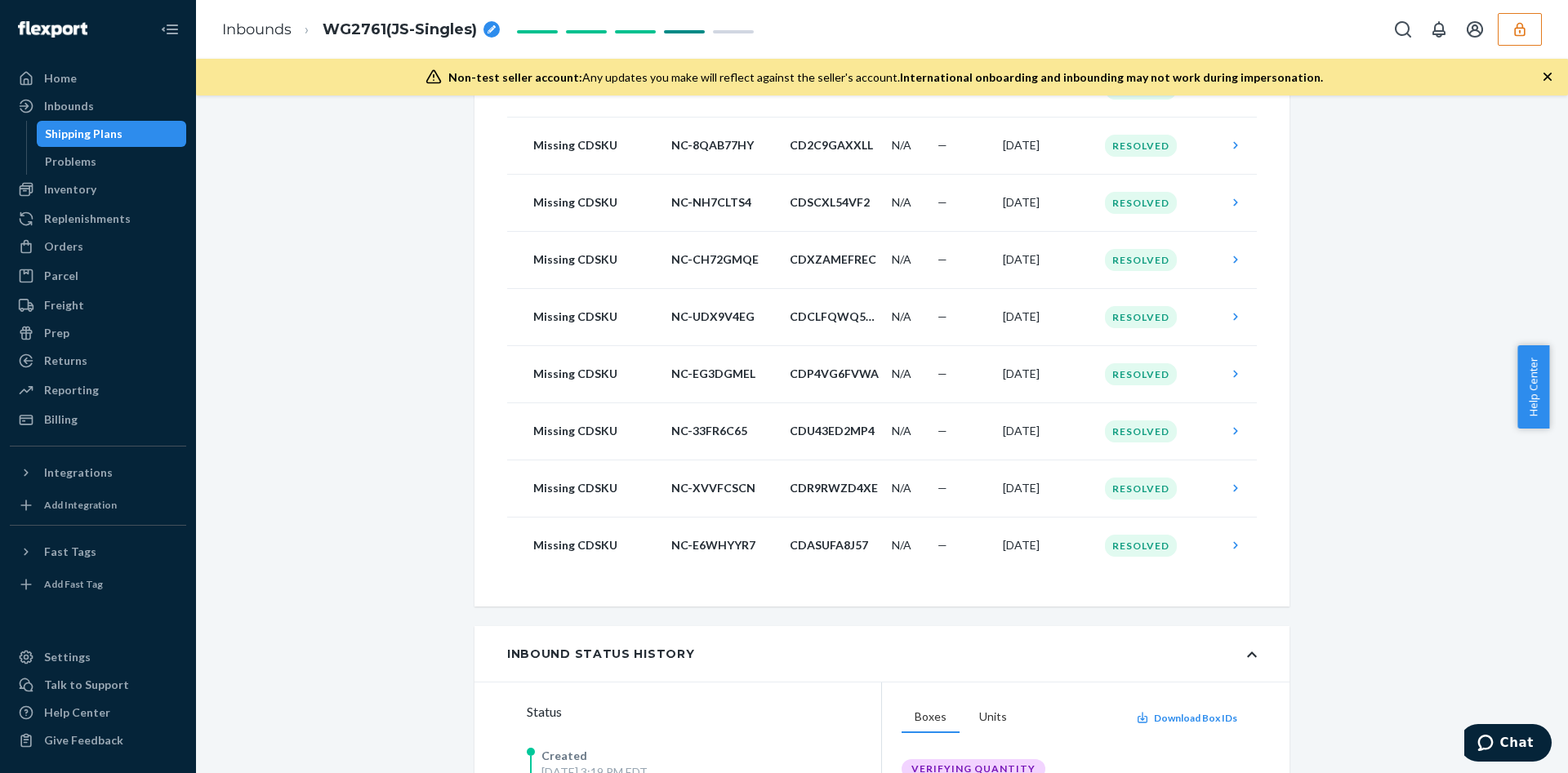
scroll to position [3983, 0]
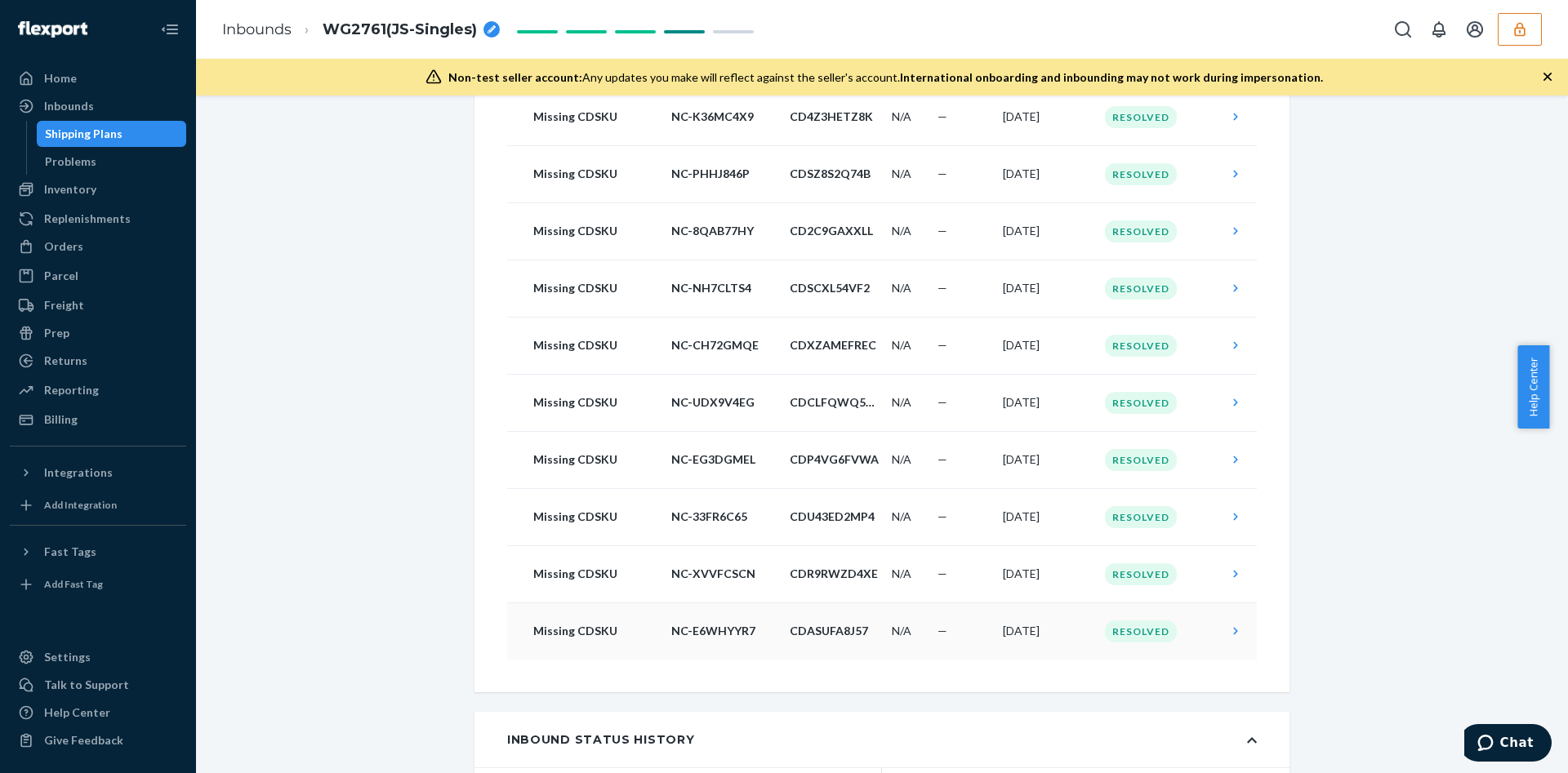
click at [714, 635] on p "NC-E6WHYYR7" at bounding box center [723, 631] width 106 height 16
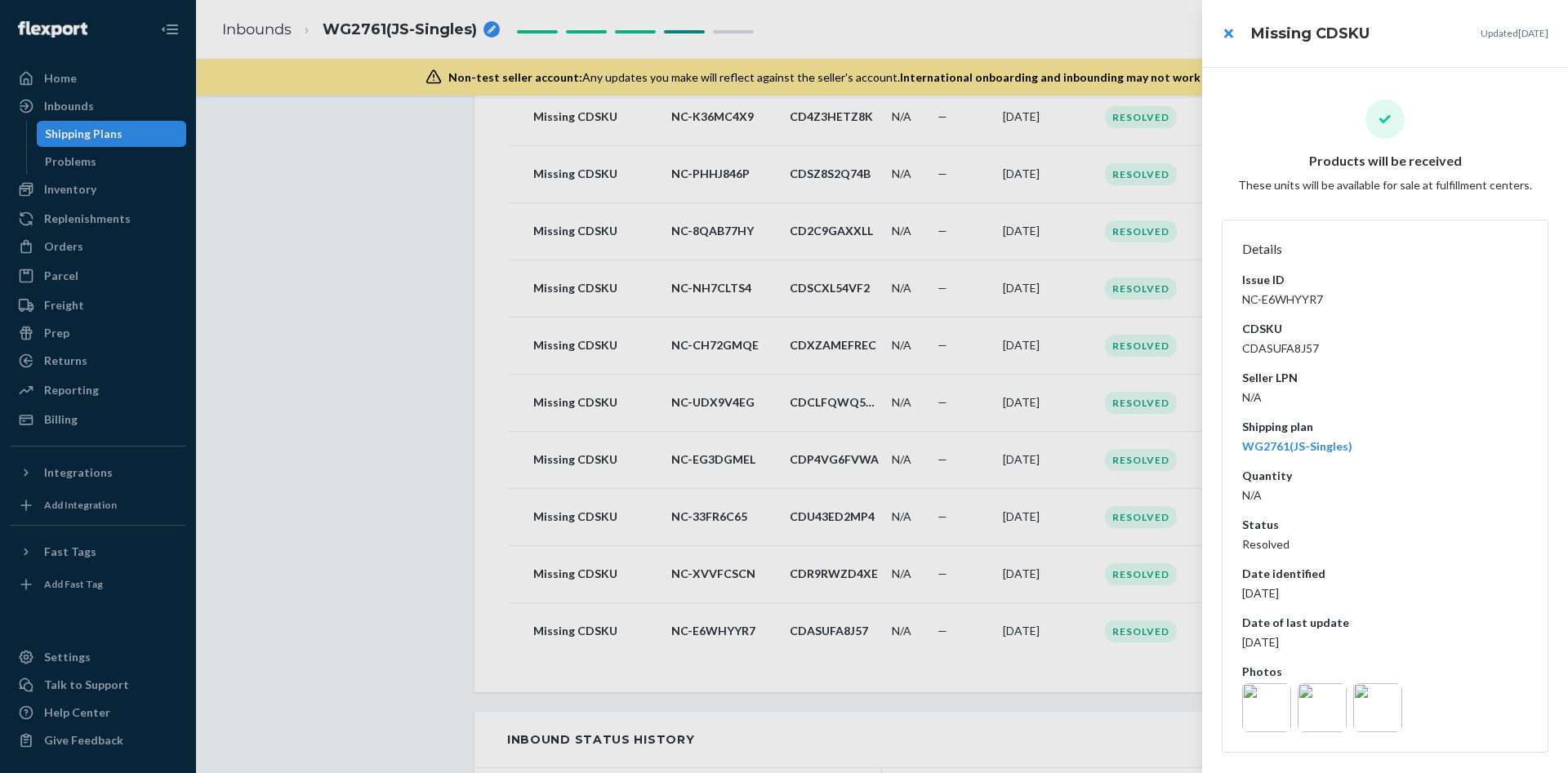
click at [1315, 724] on img at bounding box center [1322, 708] width 49 height 49
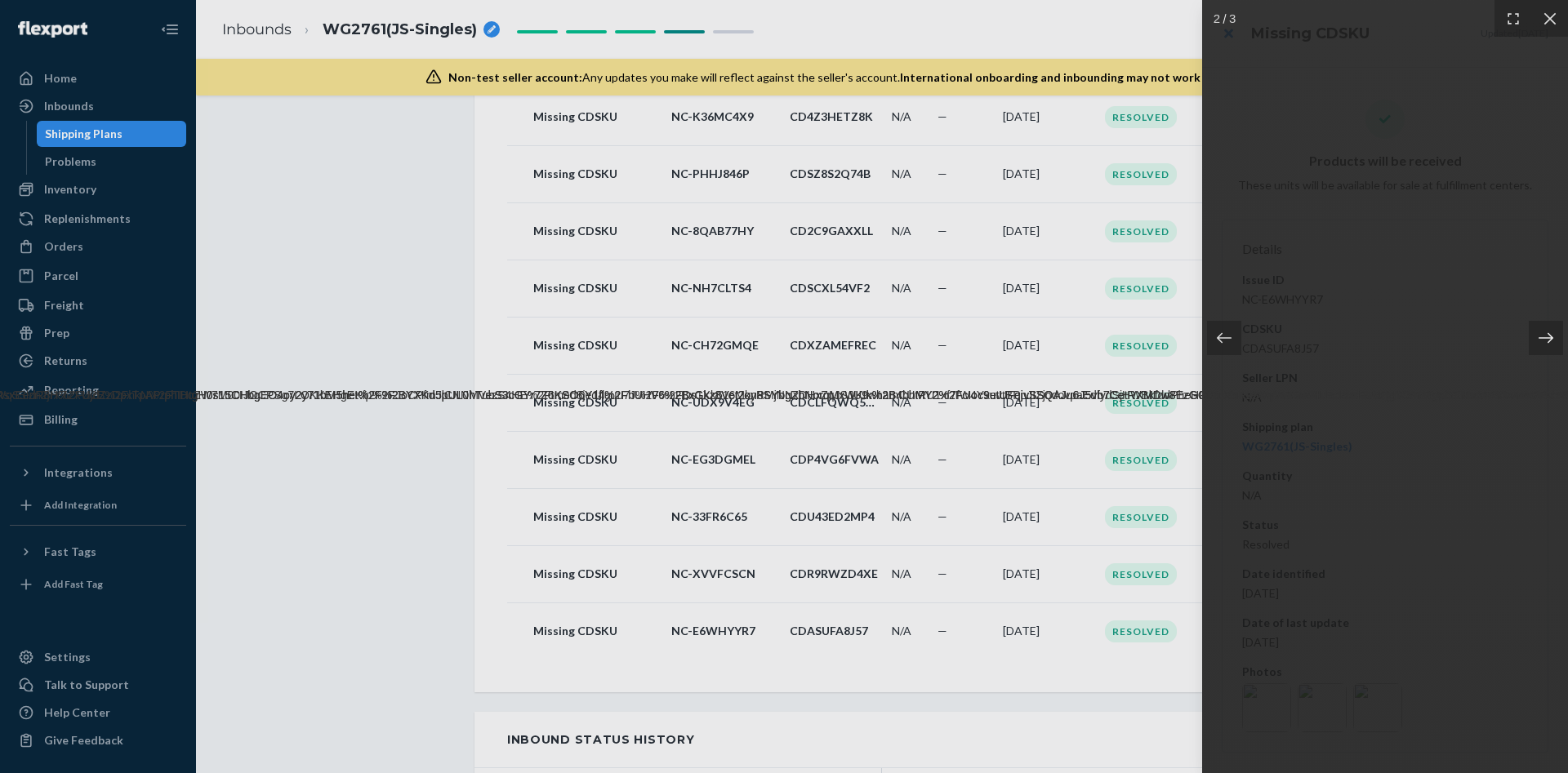
click at [1545, 332] on icon at bounding box center [1546, 338] width 16 height 16
click at [1549, 22] on icon at bounding box center [1551, 19] width 16 height 16
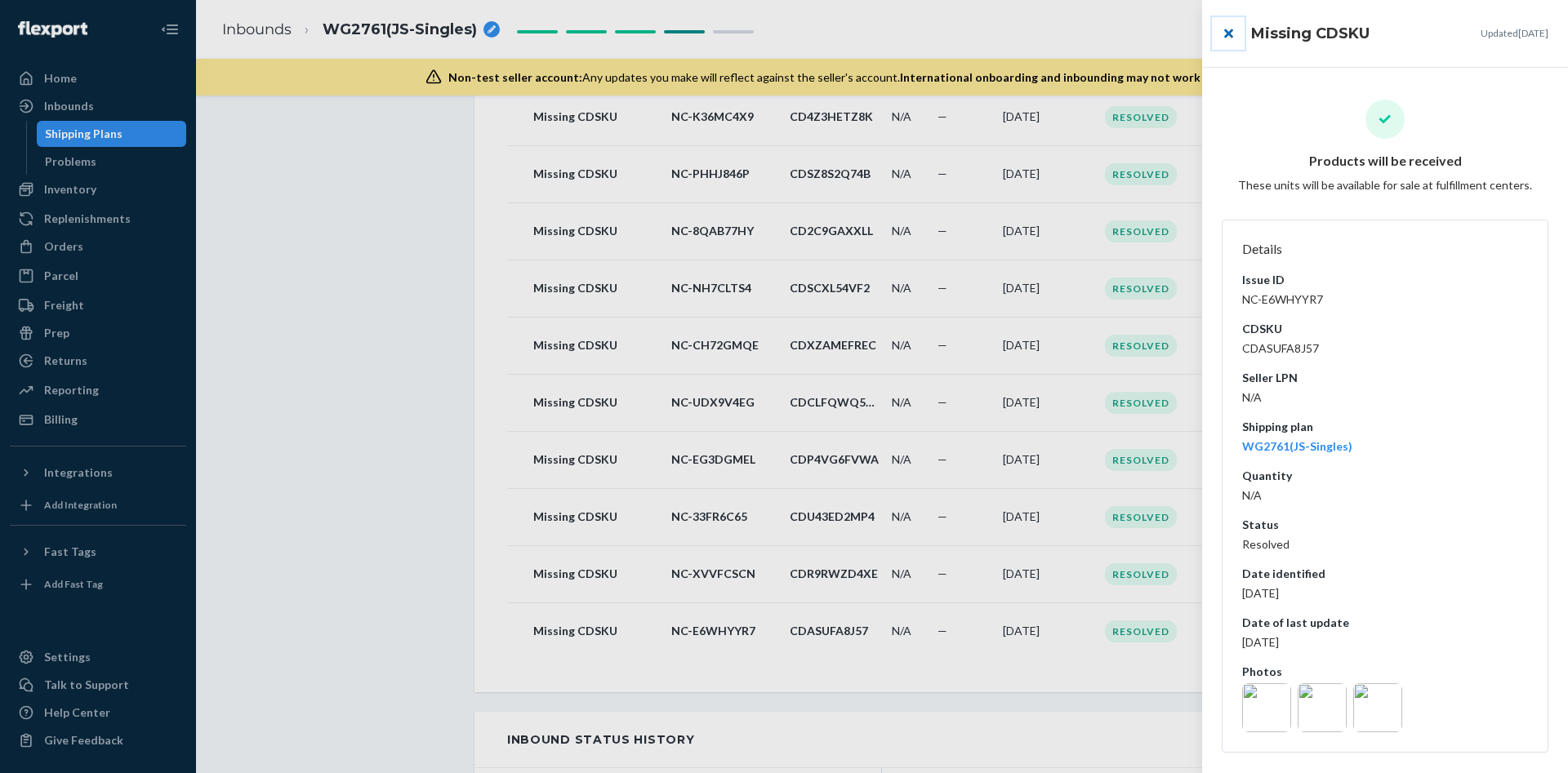
click at [1229, 33] on button "close" at bounding box center [1228, 33] width 33 height 33
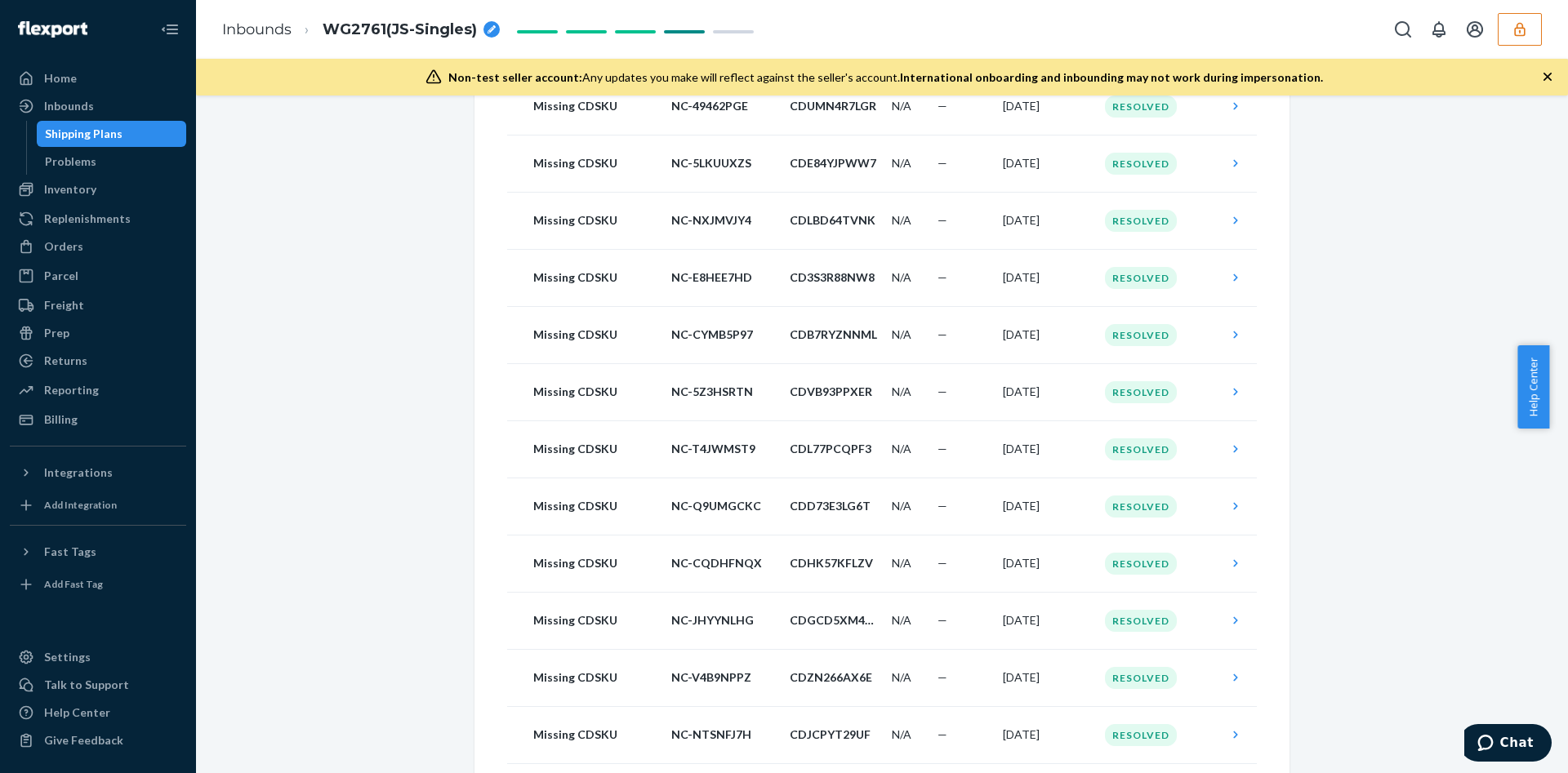
scroll to position [2146, 0]
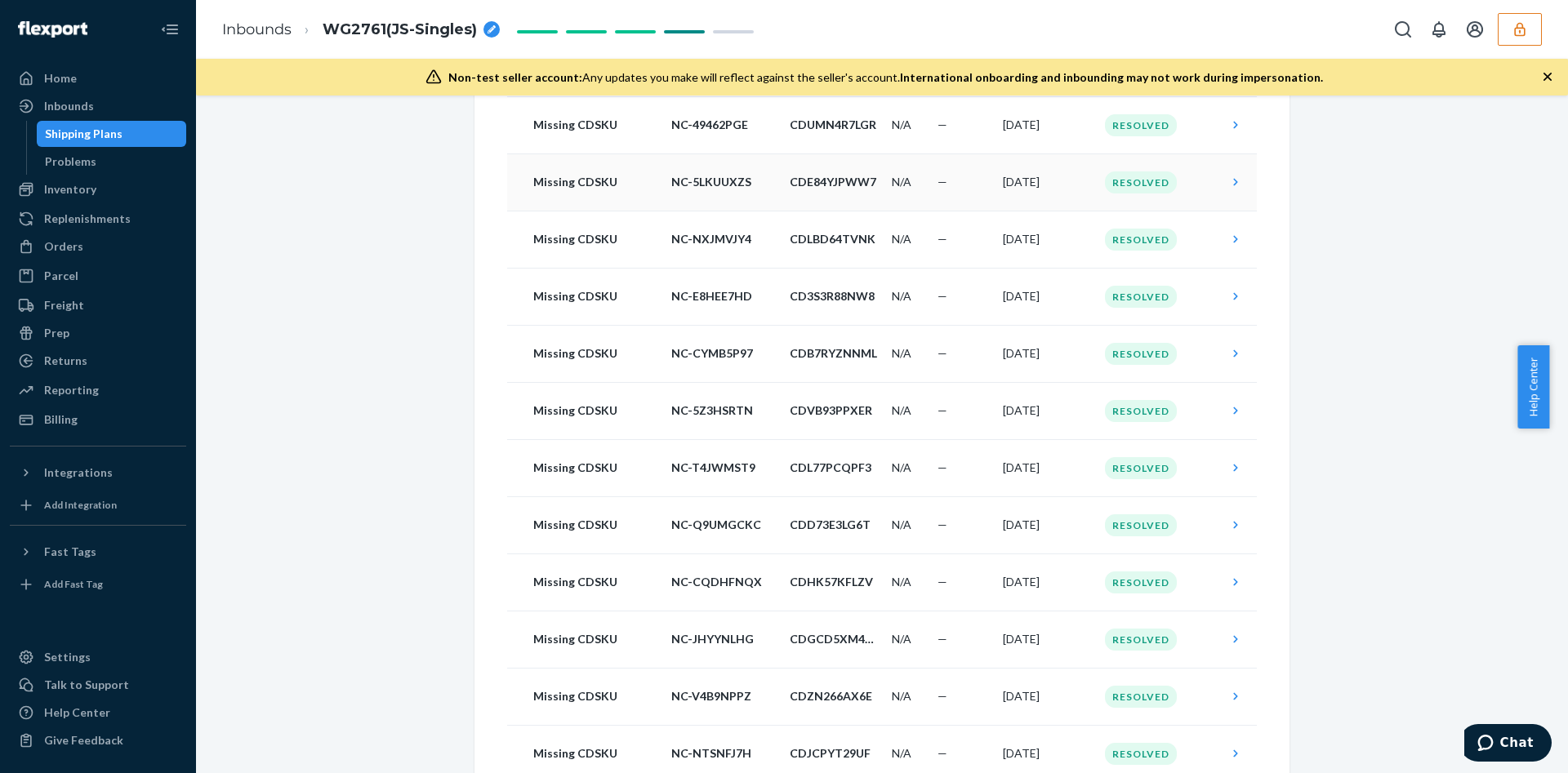
click at [1134, 179] on div "Resolved" at bounding box center [1142, 182] width 72 height 22
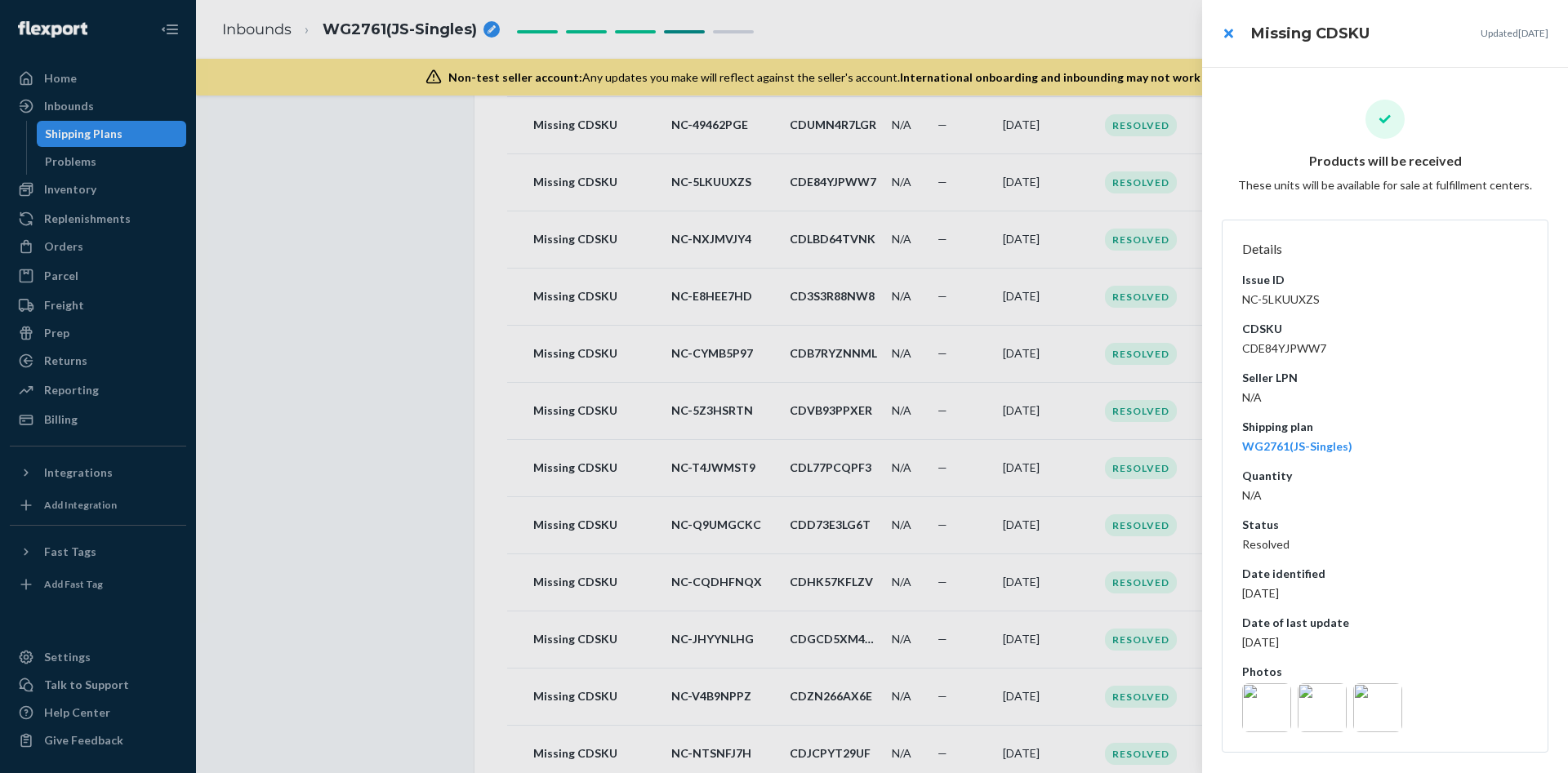
click at [1272, 713] on img at bounding box center [1267, 708] width 49 height 49
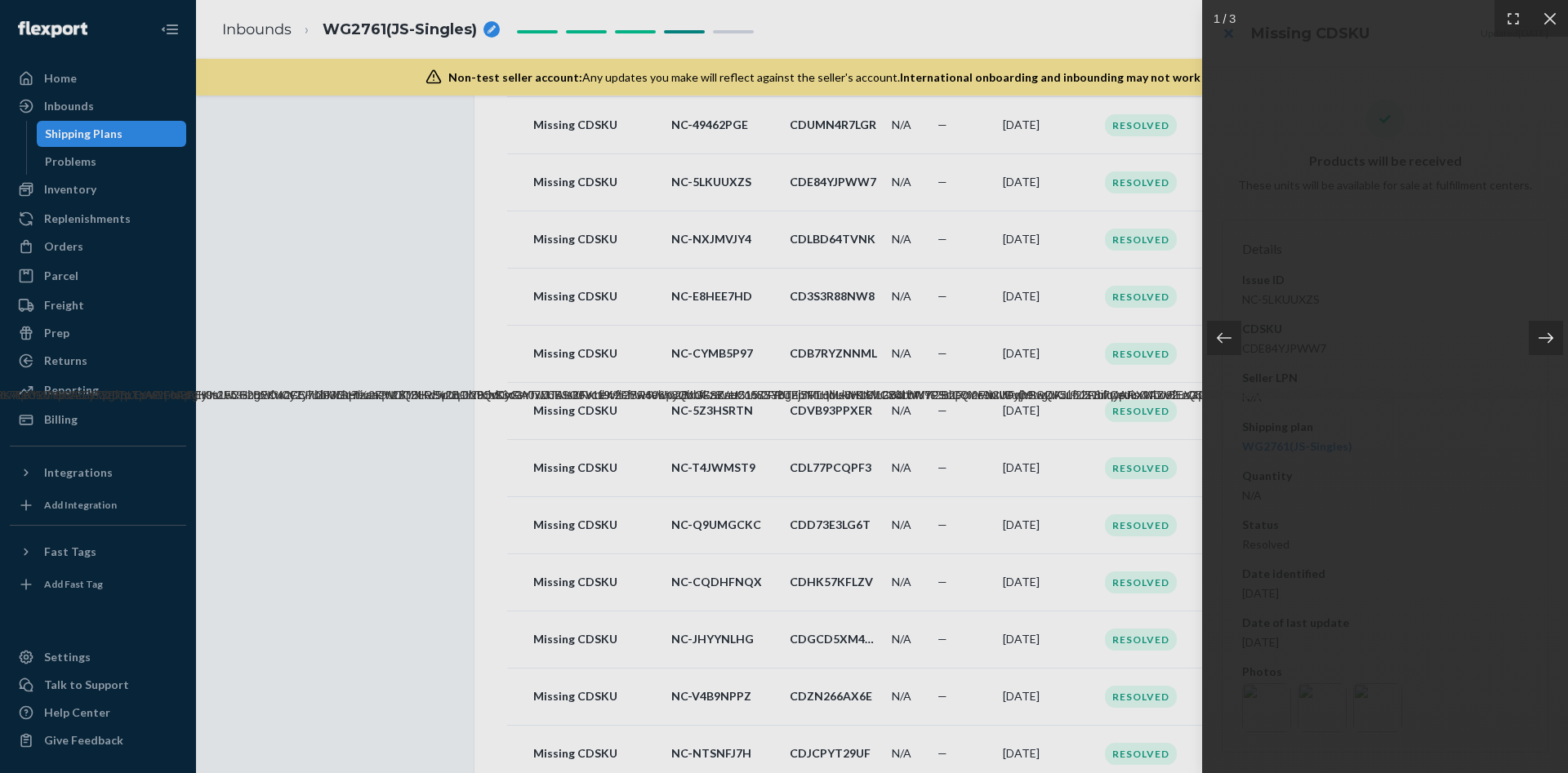
click at [1548, 331] on icon at bounding box center [1546, 338] width 16 height 16
click at [1546, 334] on icon at bounding box center [1546, 338] width 16 height 16
click at [1549, 18] on icon at bounding box center [1551, 19] width 16 height 16
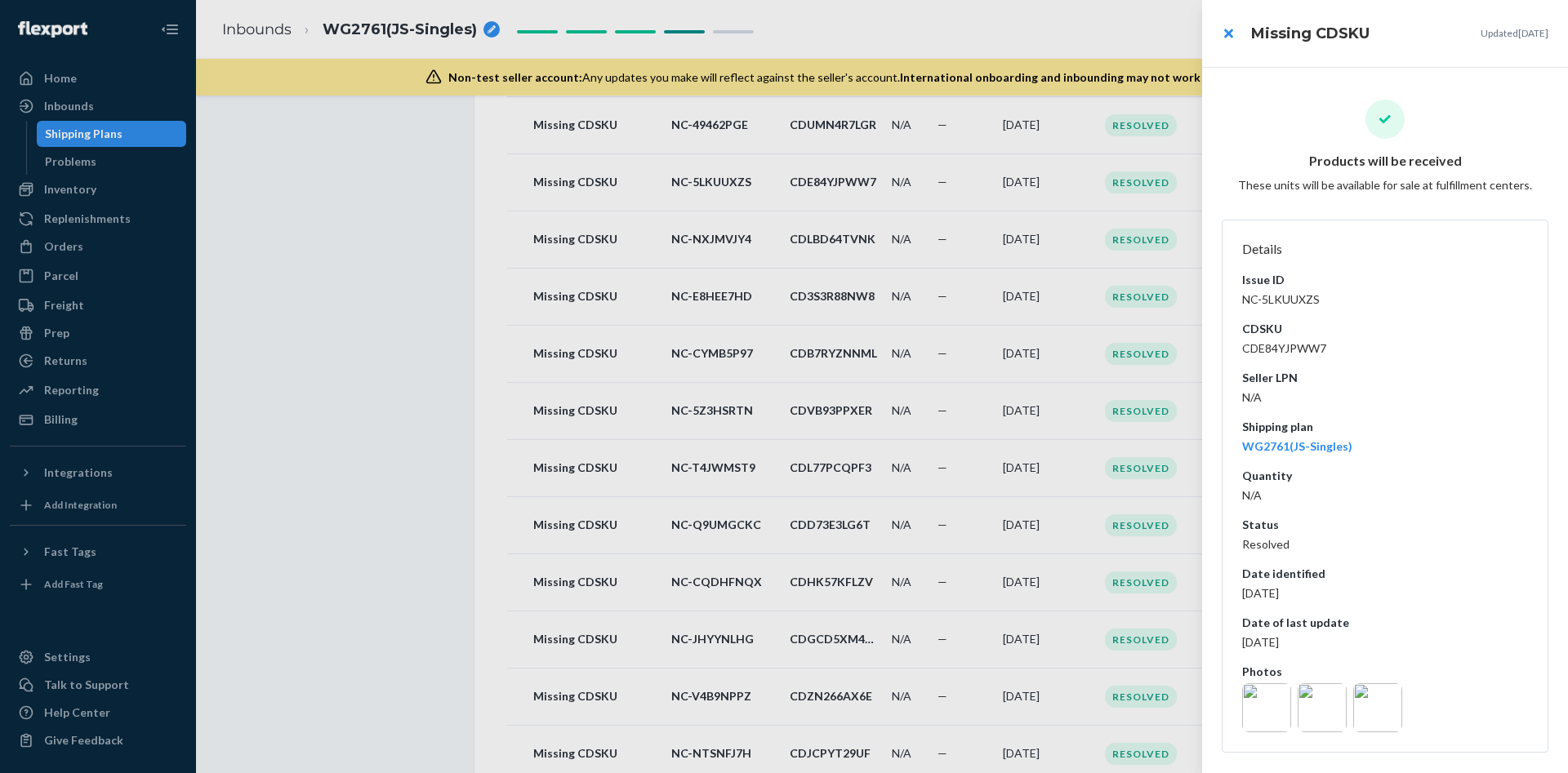
drag, startPoint x: 211, startPoint y: 423, endPoint x: 335, endPoint y: 374, distance: 133.3
click at [218, 423] on div at bounding box center [784, 386] width 1568 height 773
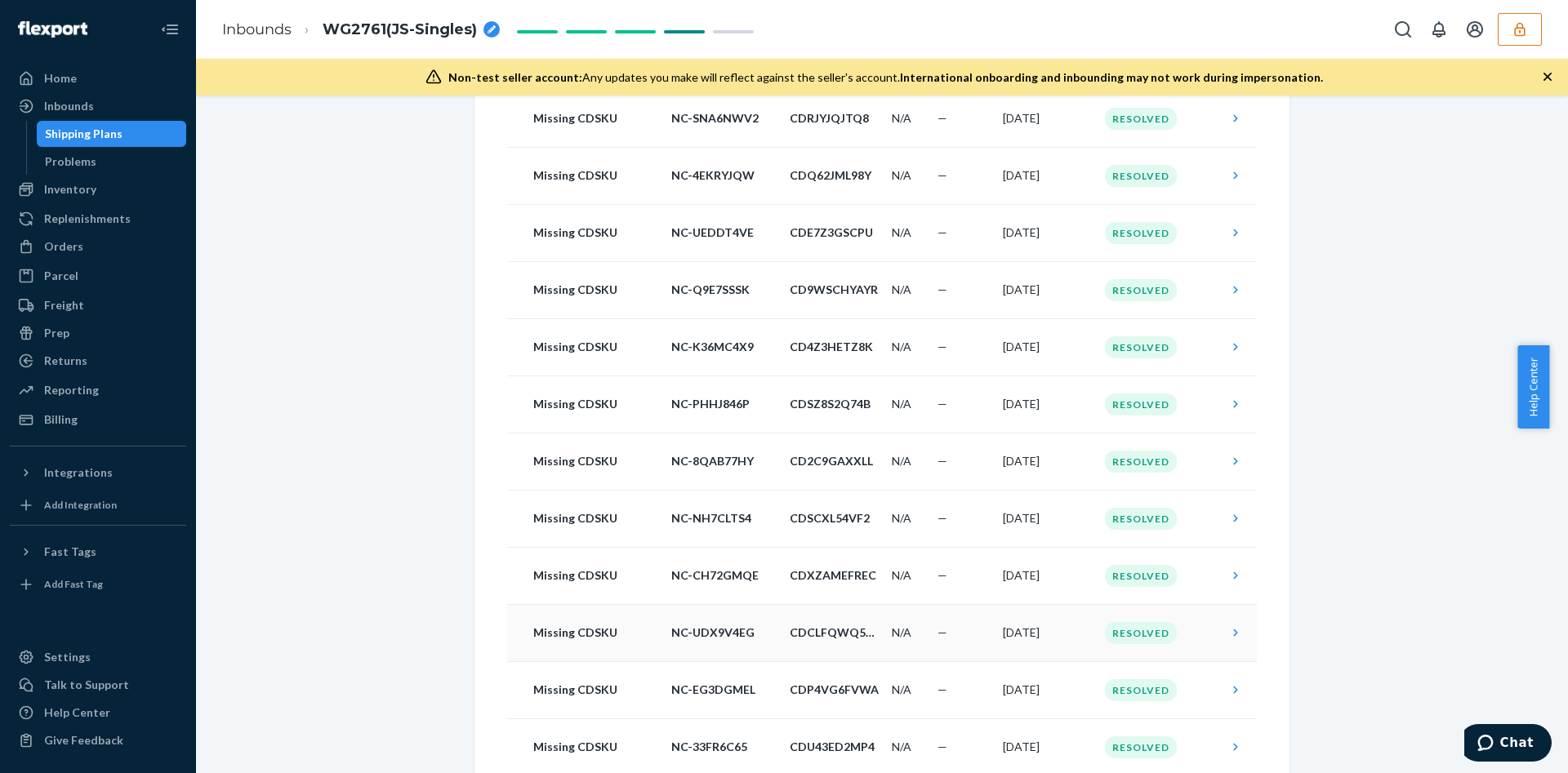
scroll to position [3675, 0]
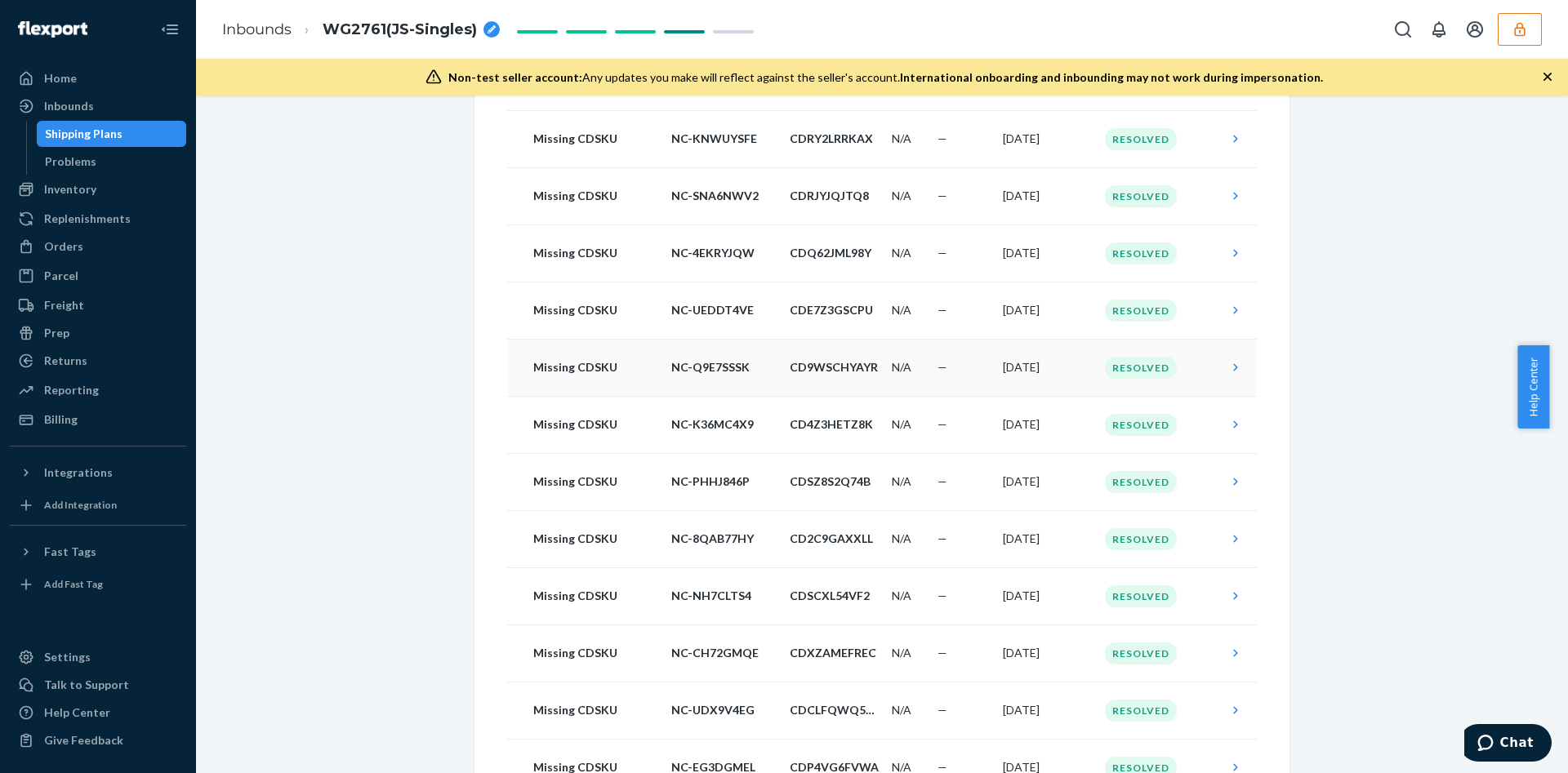
click at [1162, 364] on div "Resolved" at bounding box center [1142, 368] width 72 height 22
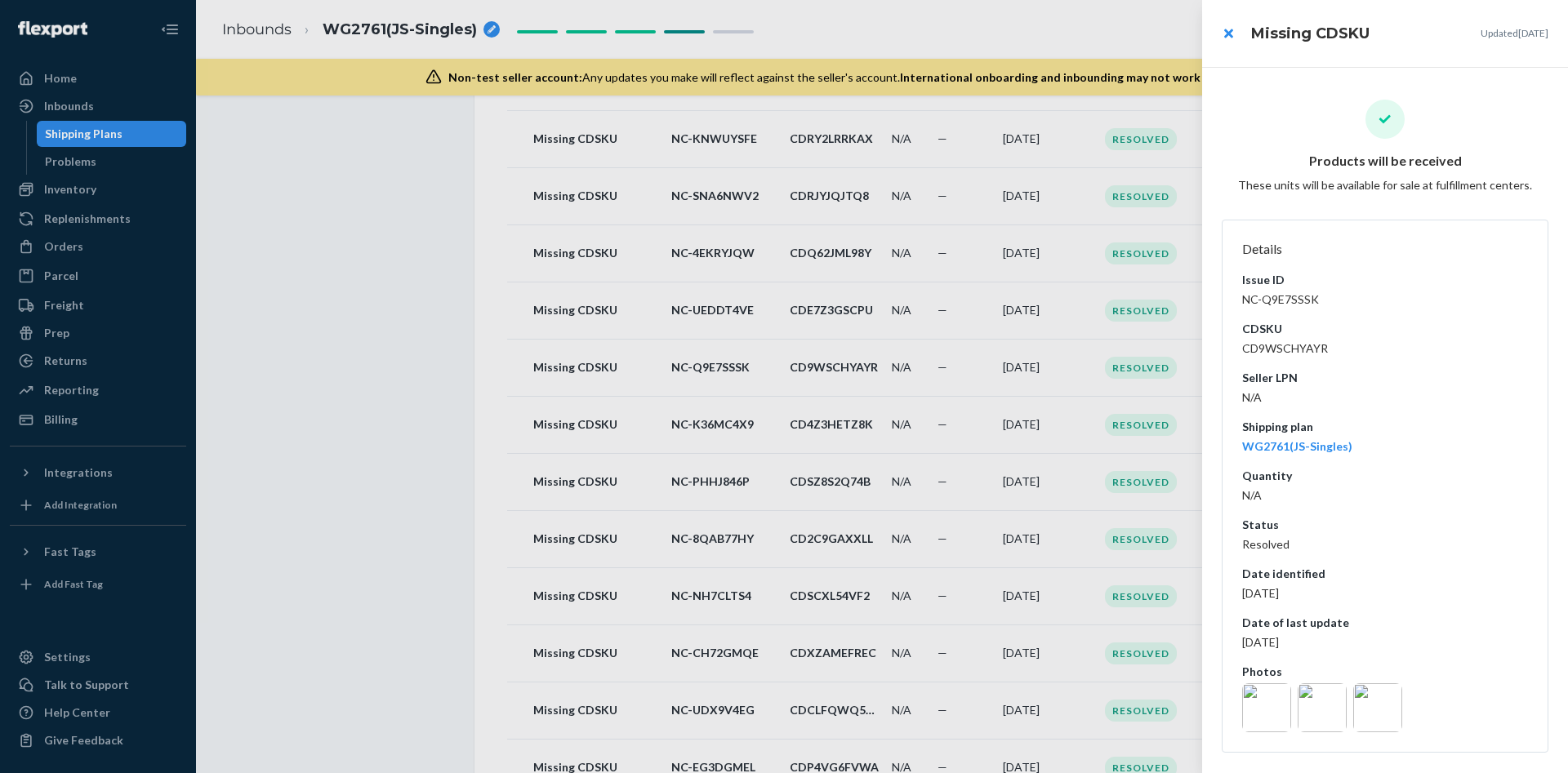
click at [1255, 694] on img at bounding box center [1267, 708] width 49 height 49
click at [1236, 705] on dl "Details Issue ID NC-Q9E7SSSK CDSKU CD9WSCHYAYR Seller LPN N/A Shipping plan WG2…" at bounding box center [1386, 486] width 327 height 534
click at [1253, 709] on img at bounding box center [1267, 708] width 49 height 49
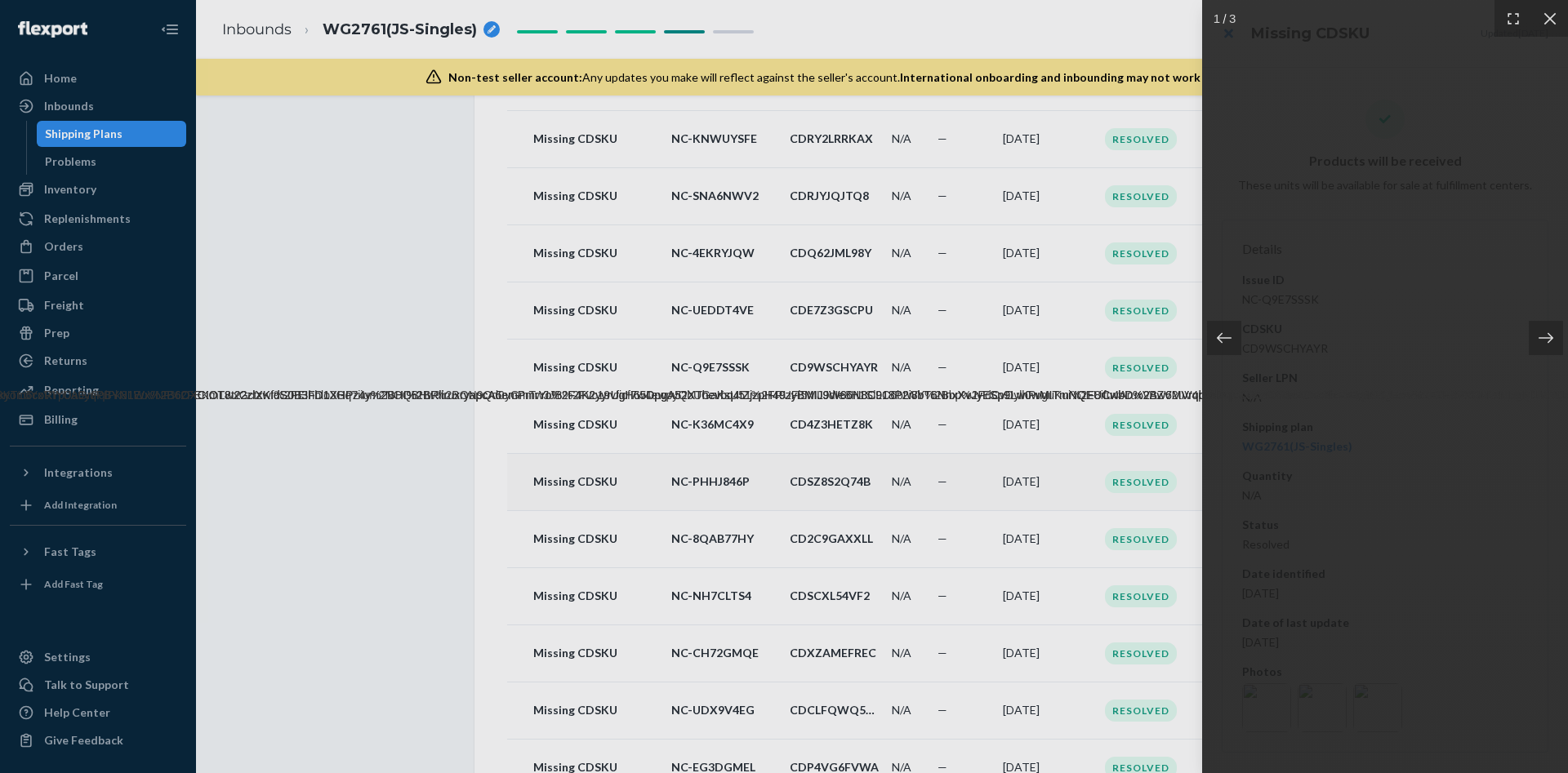
drag, startPoint x: 793, startPoint y: 466, endPoint x: 798, endPoint y: 478, distance: 13.0
click at [793, 470] on div at bounding box center [784, 386] width 1568 height 773
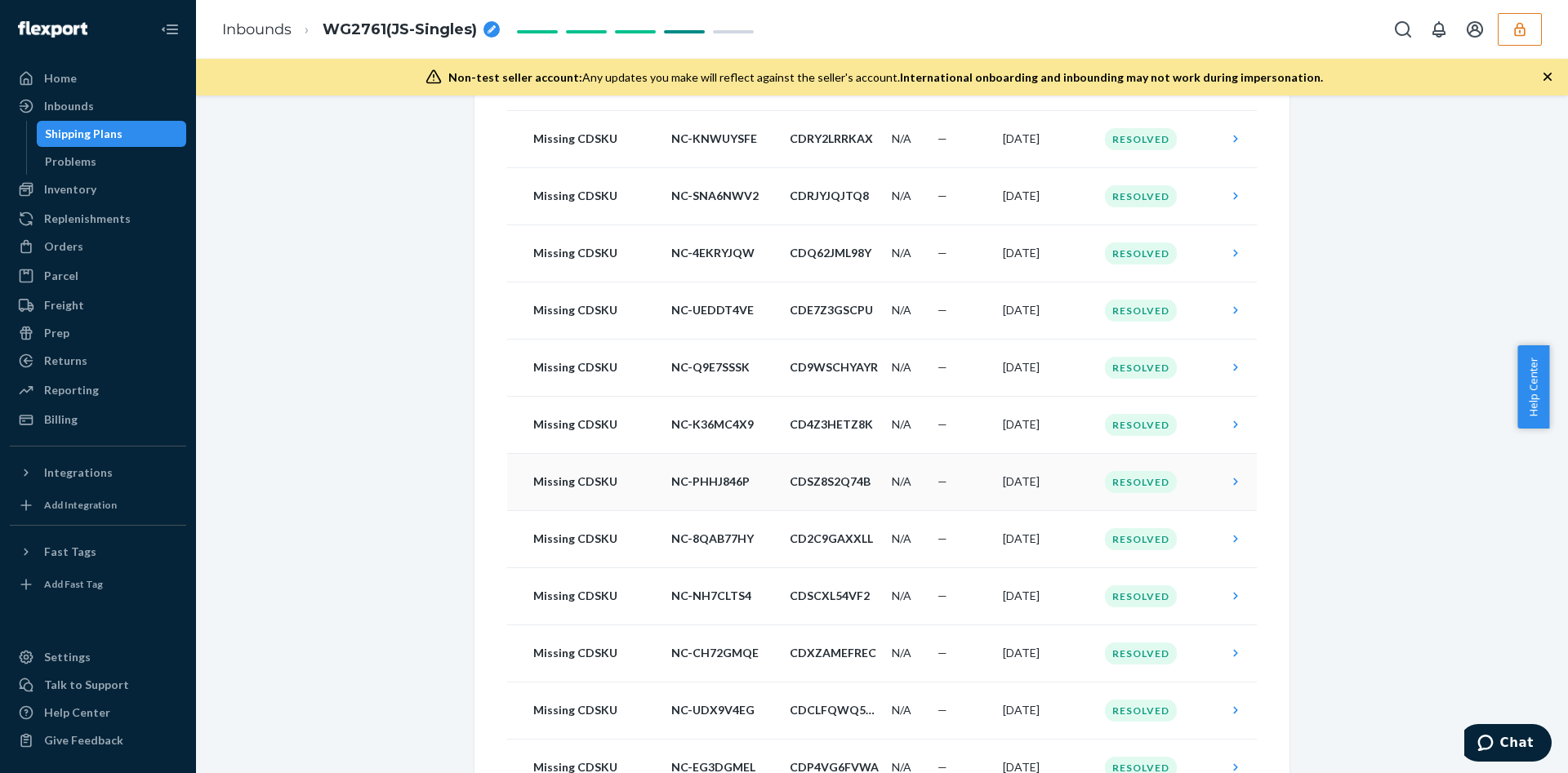
click at [980, 506] on td "—" at bounding box center [964, 481] width 65 height 57
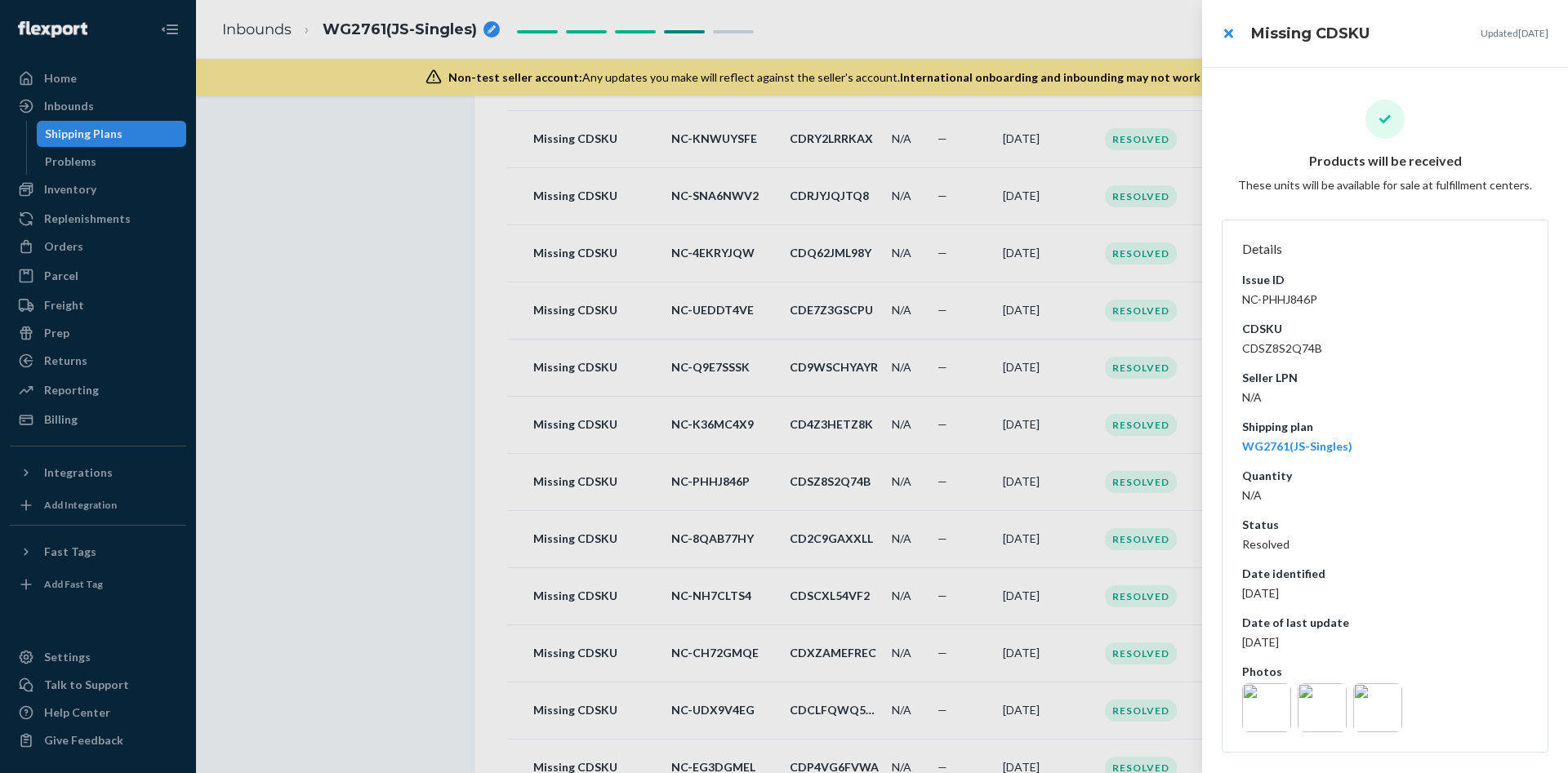
click at [1256, 703] on img at bounding box center [1267, 708] width 49 height 49
